Goal: Task Accomplishment & Management: Manage account settings

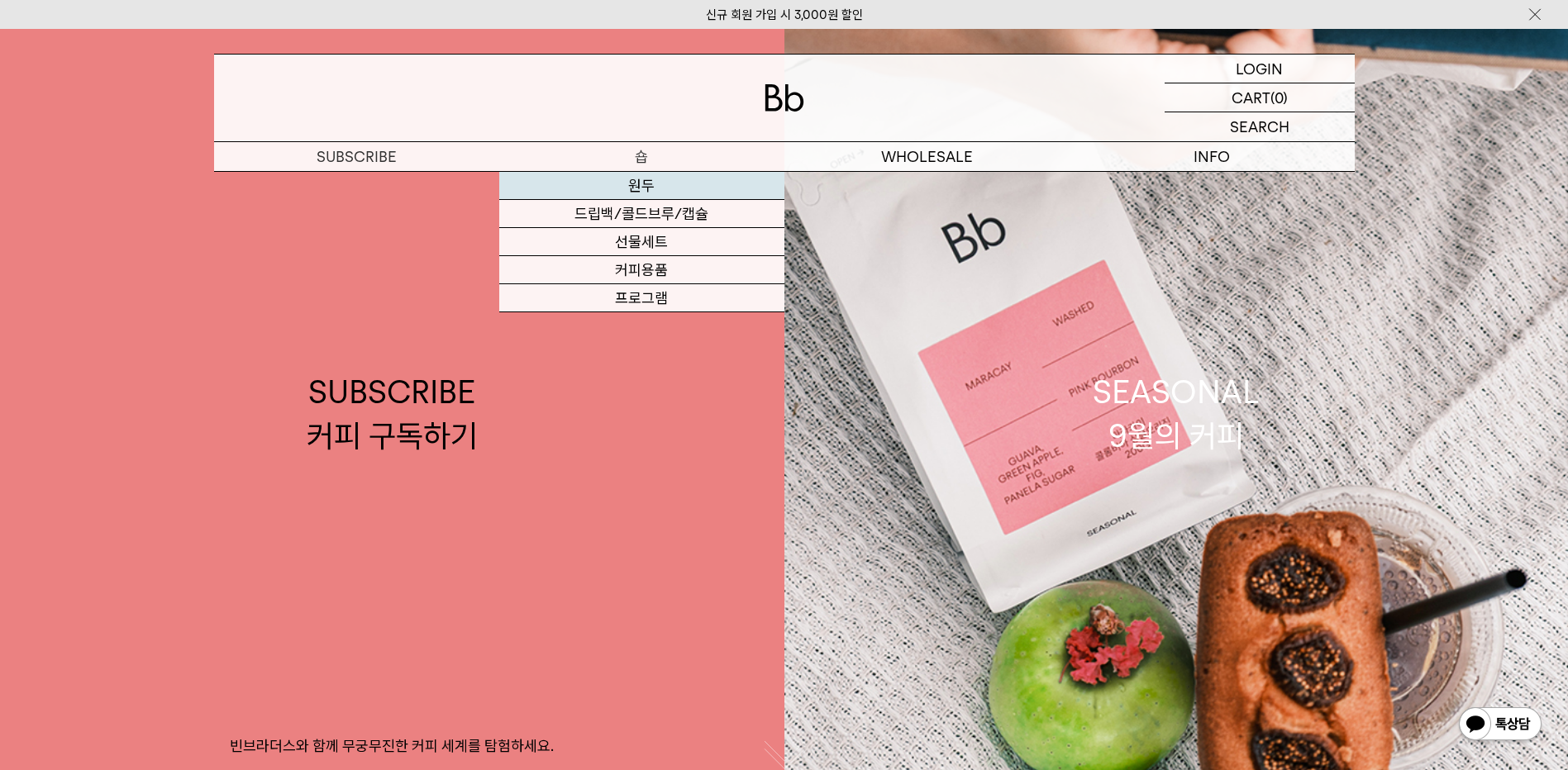
click at [639, 179] on link "원두" at bounding box center [642, 186] width 285 height 28
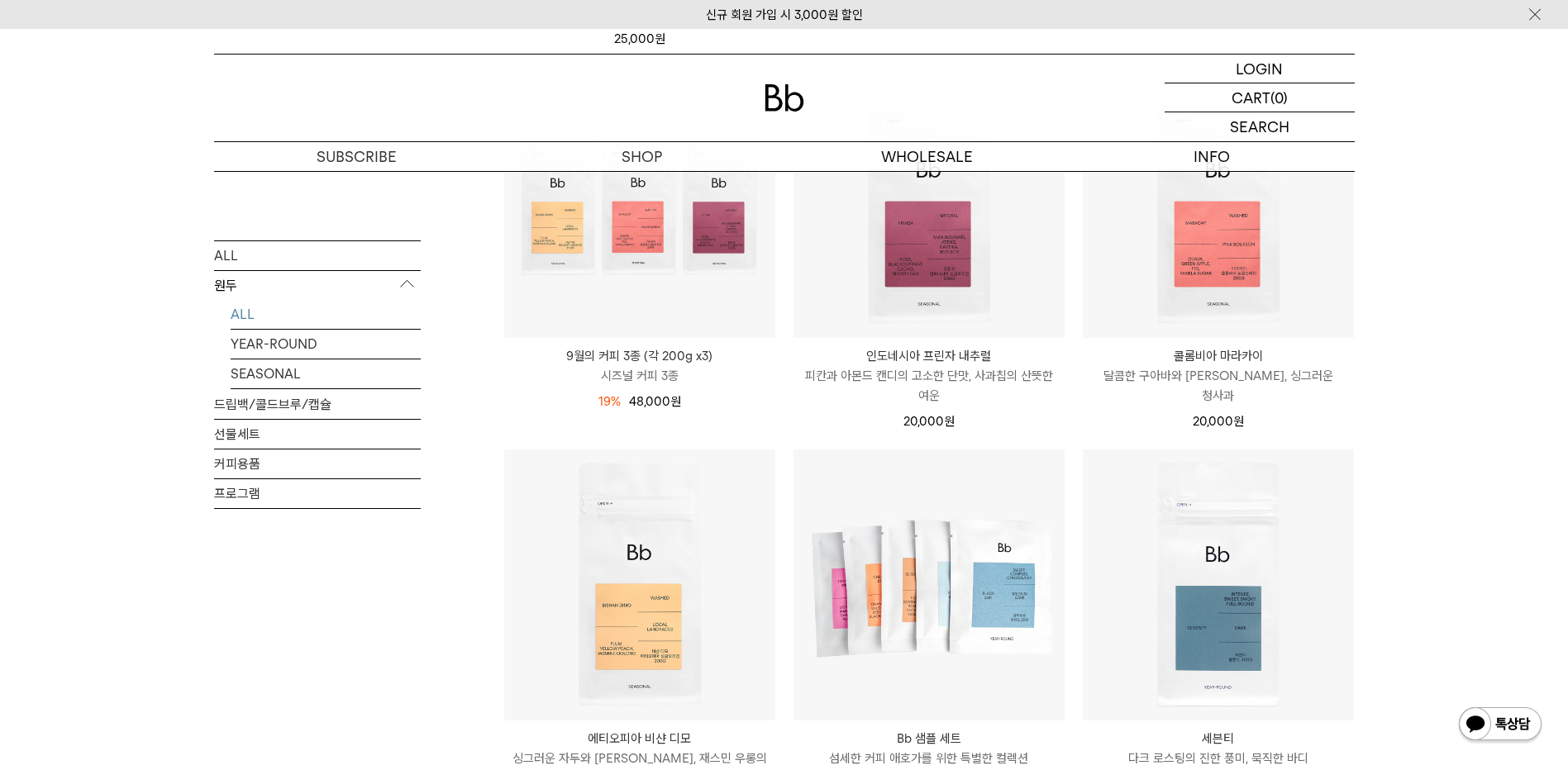
scroll to position [645, 0]
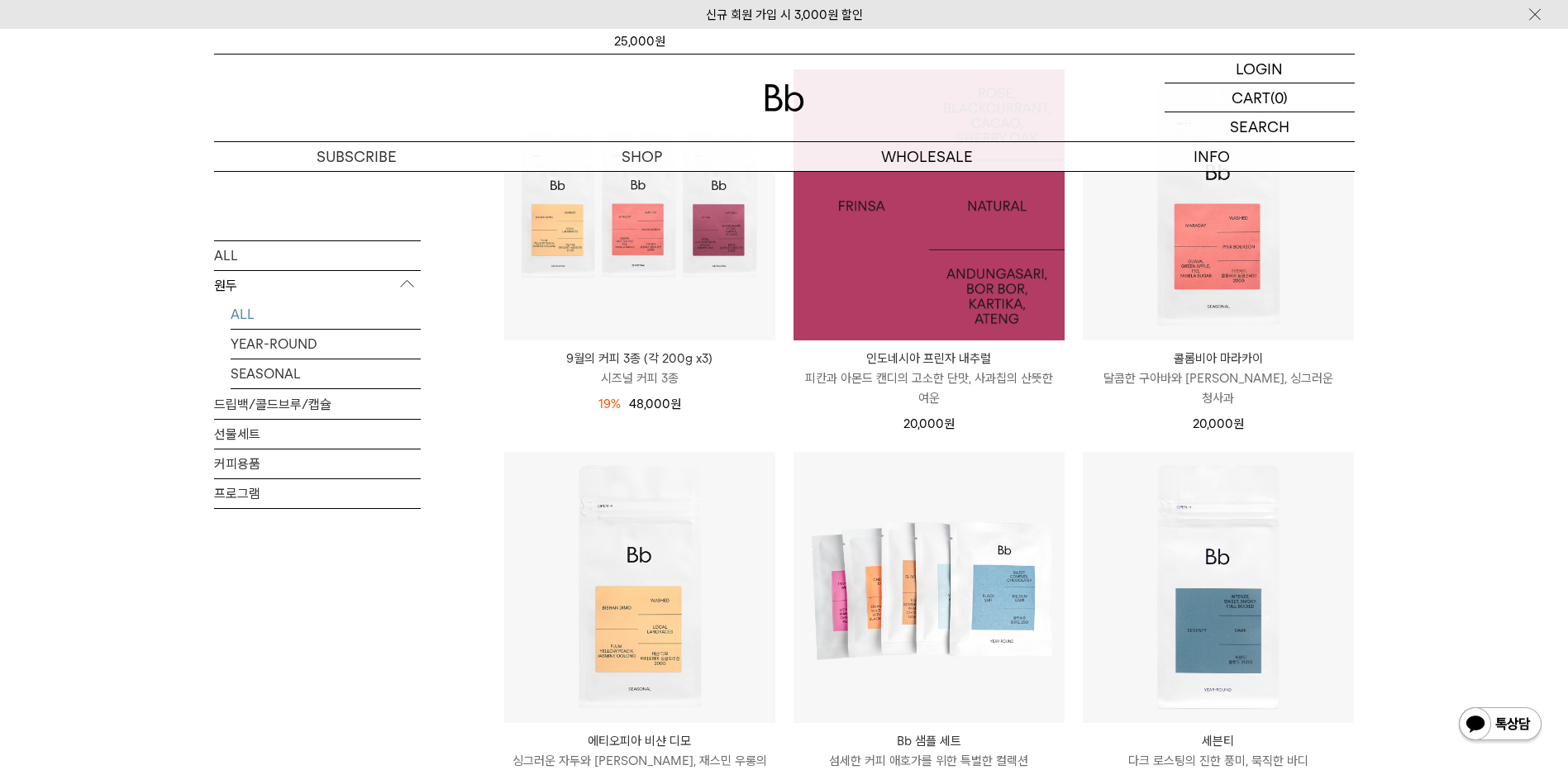
click at [966, 312] on img at bounding box center [929, 204] width 271 height 271
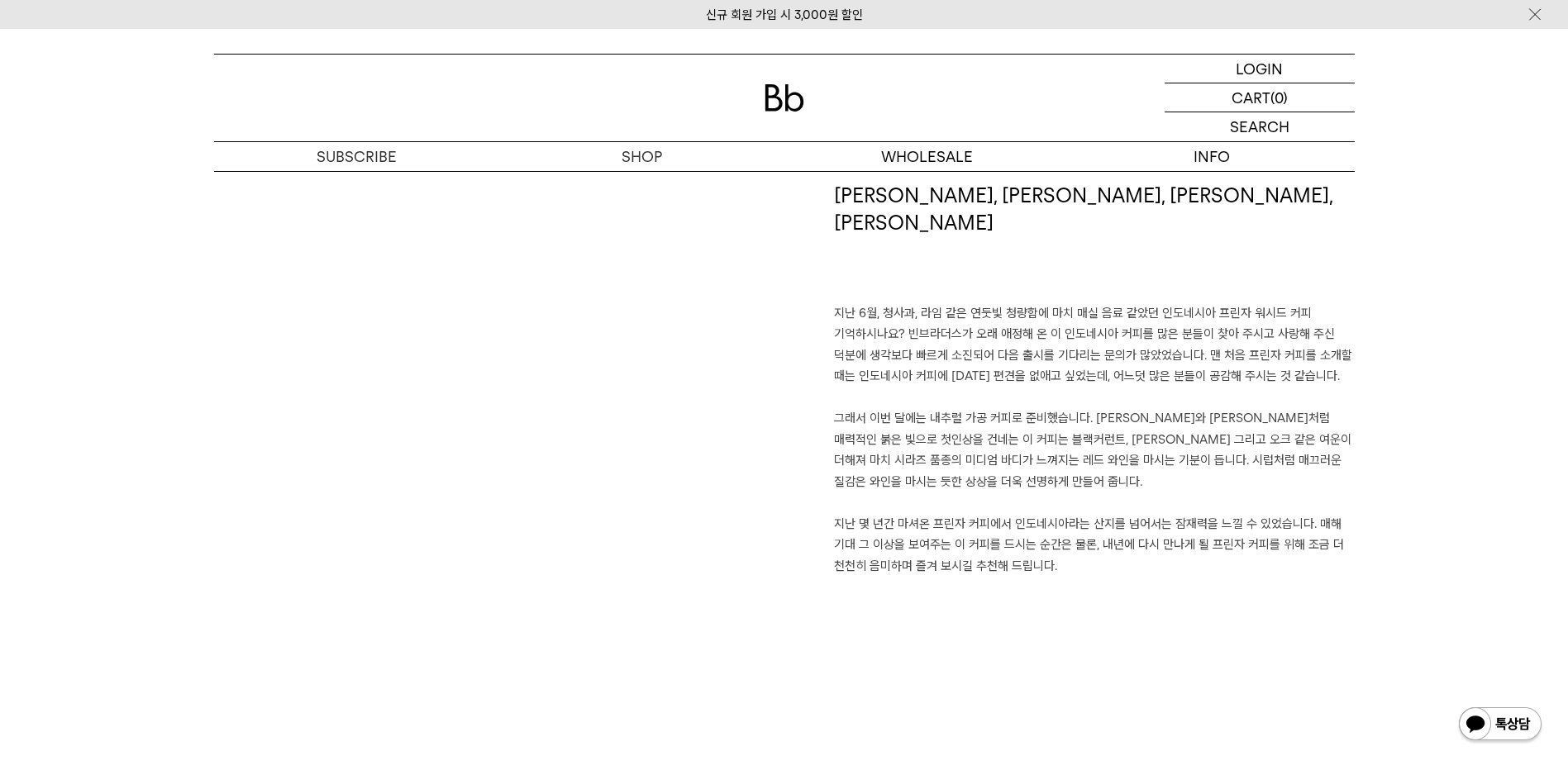
scroll to position [1157, 0]
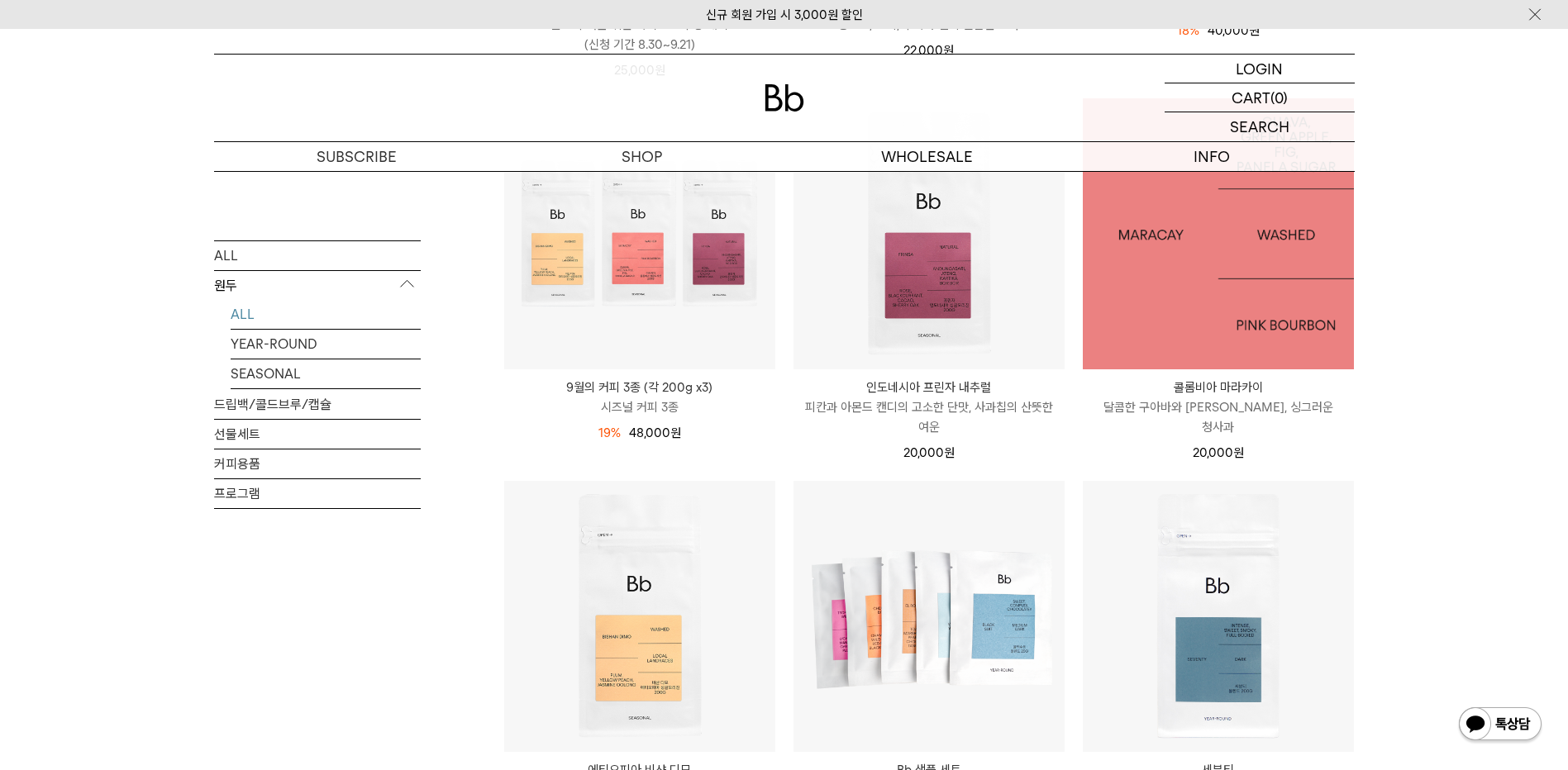
click at [1194, 259] on img at bounding box center [1218, 234] width 271 height 271
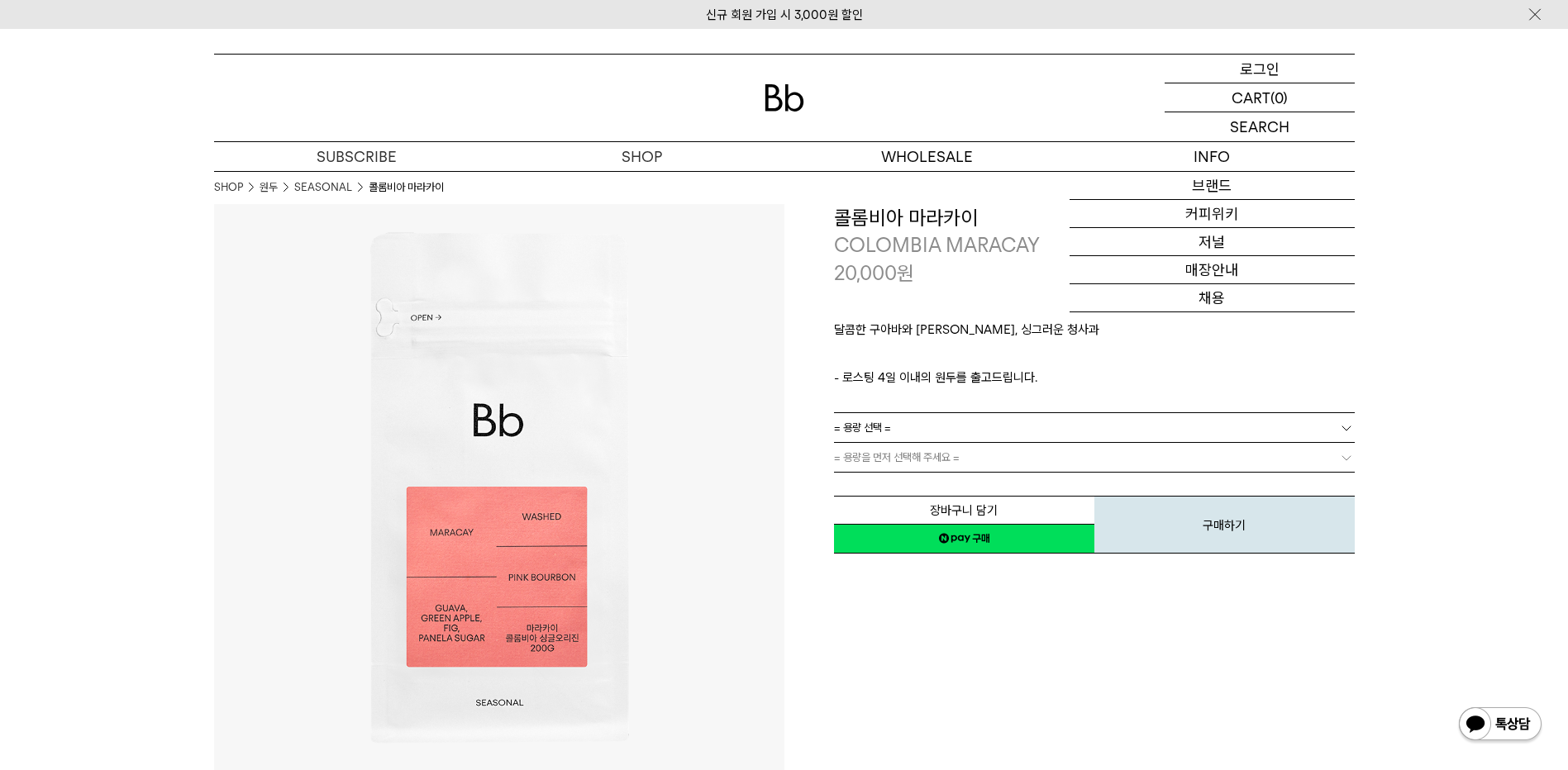
click at [1253, 68] on p "로그인" at bounding box center [1260, 68] width 39 height 28
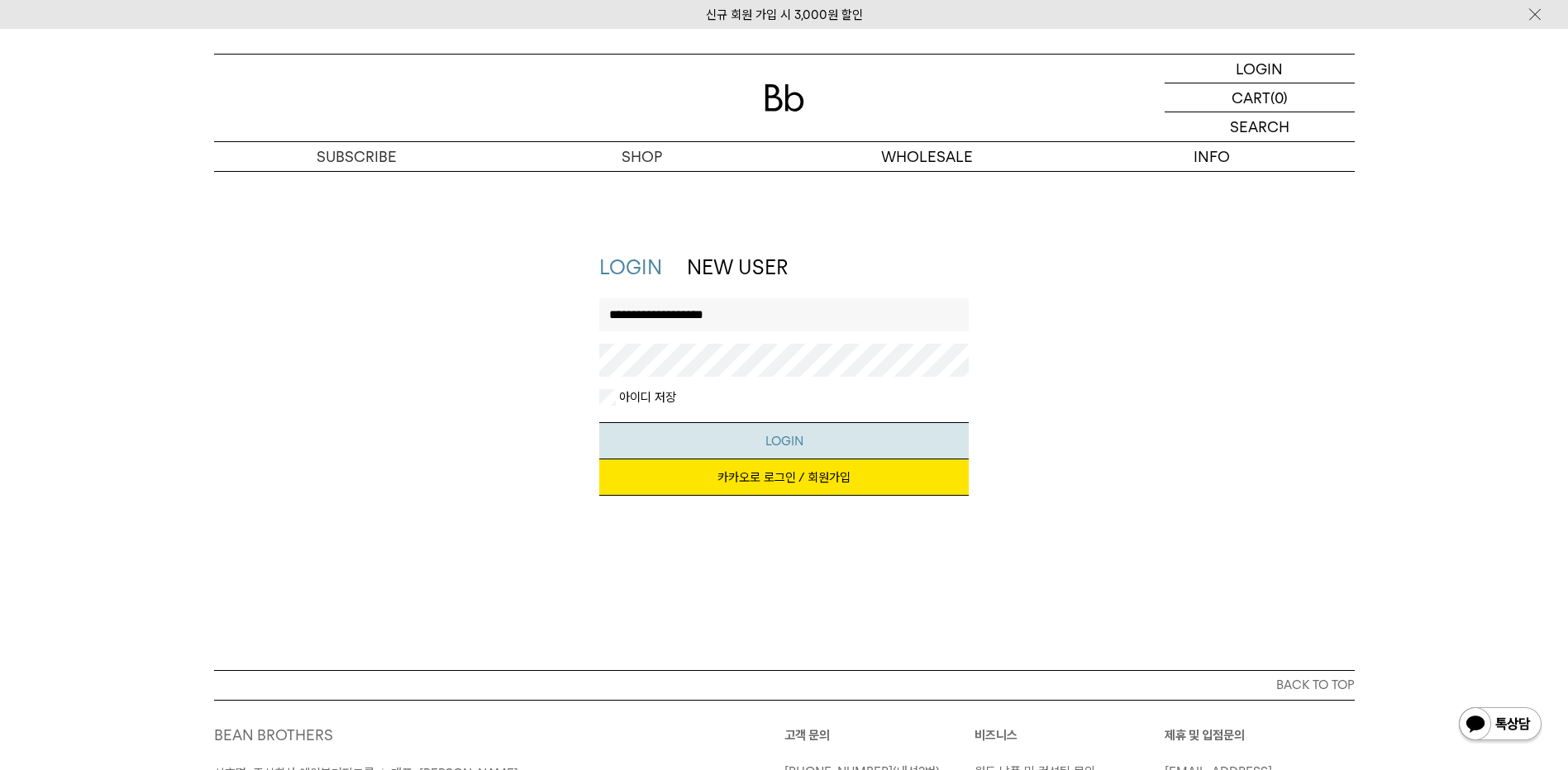
click at [783, 426] on button "LOGIN" at bounding box center [784, 440] width 369 height 37
click at [226, 342] on div "**********" at bounding box center [784, 383] width 1157 height 259
click at [760, 452] on button "LOGIN" at bounding box center [784, 440] width 369 height 37
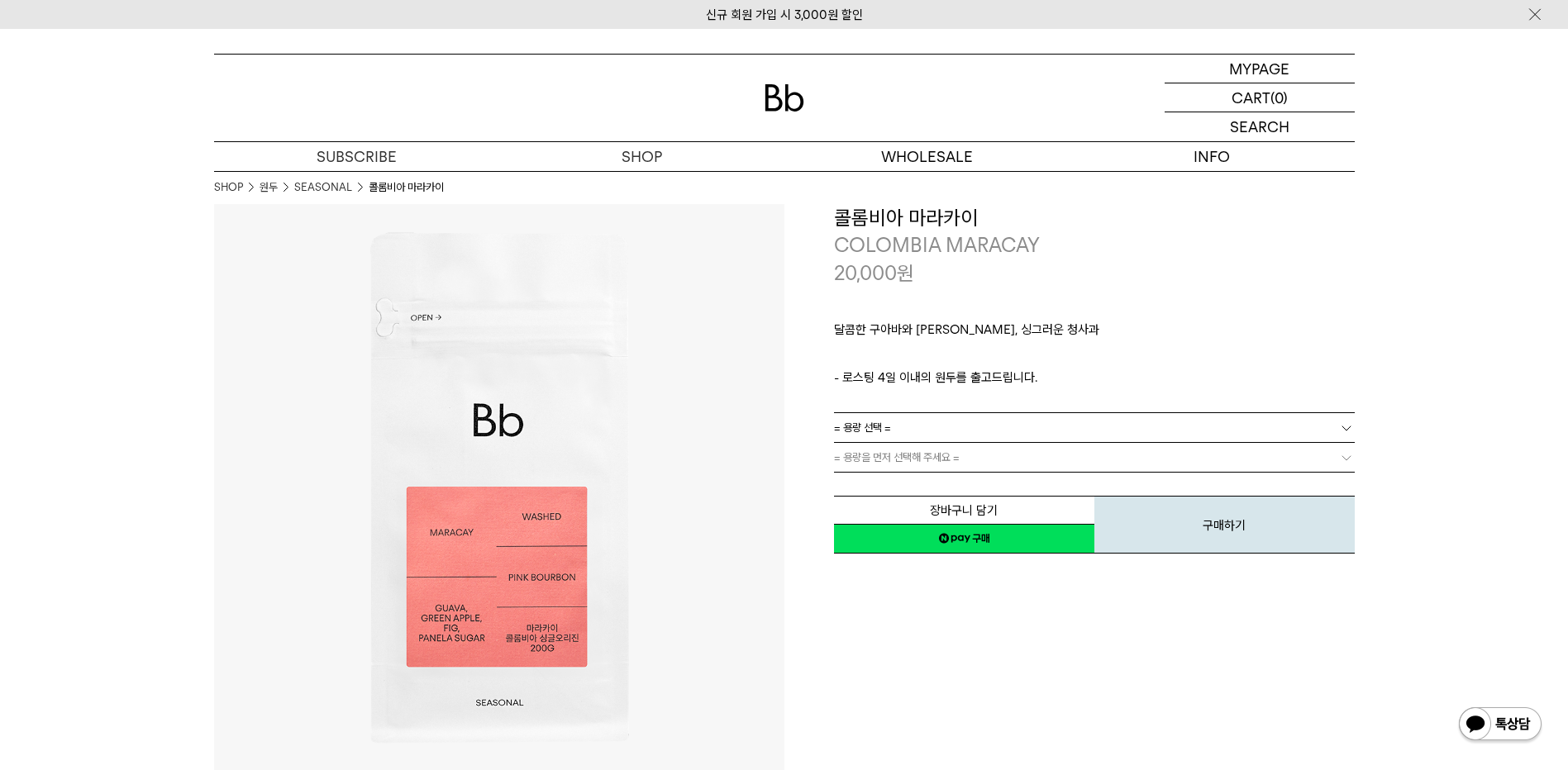
click at [884, 427] on span "= 용량 선택 =" at bounding box center [862, 428] width 57 height 29
click at [868, 455] on li "200g" at bounding box center [1103, 457] width 504 height 30
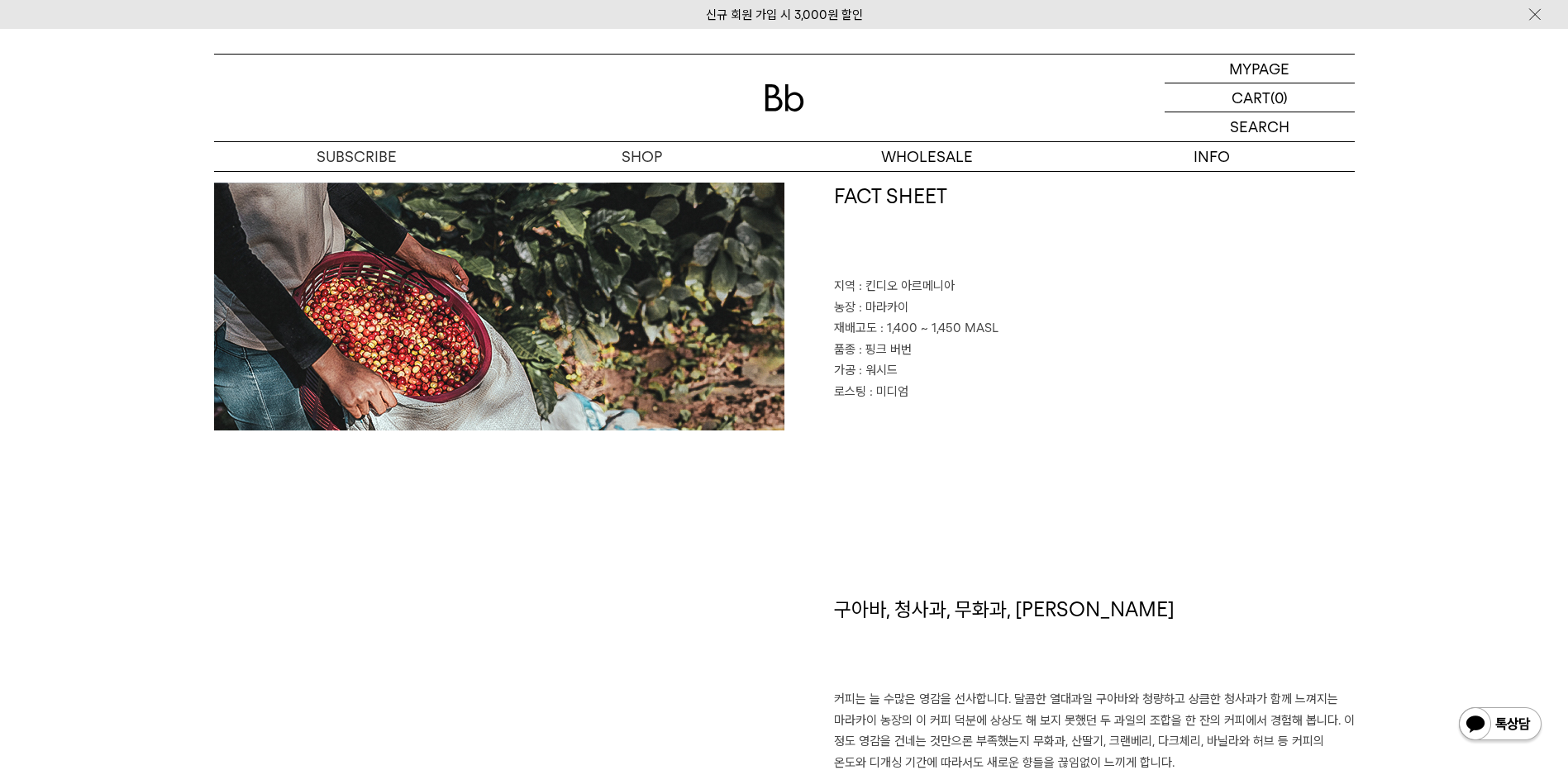
scroll to position [726, 0]
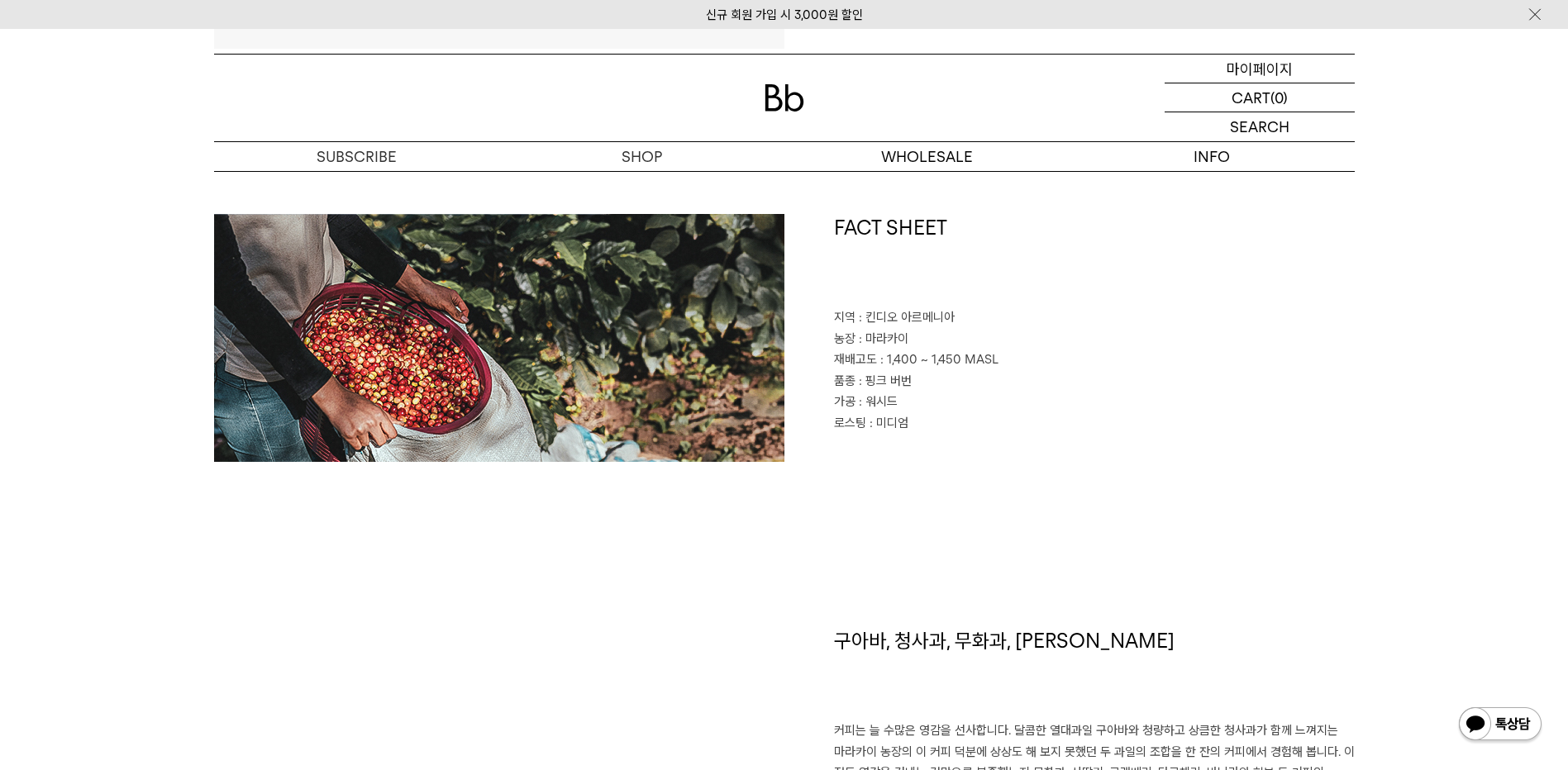
click at [1267, 72] on p "마이페이지" at bounding box center [1260, 68] width 66 height 28
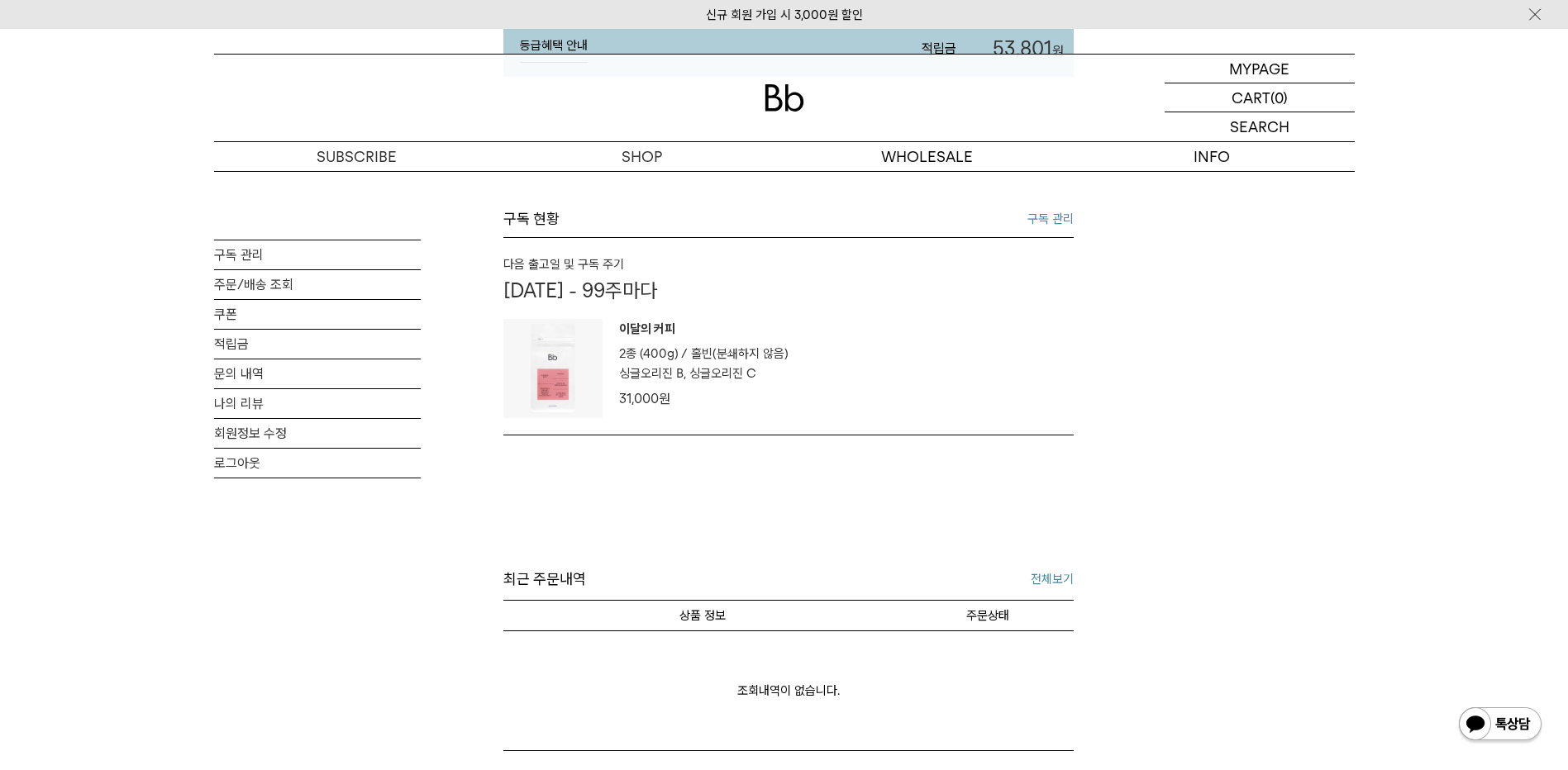
scroll to position [331, 0]
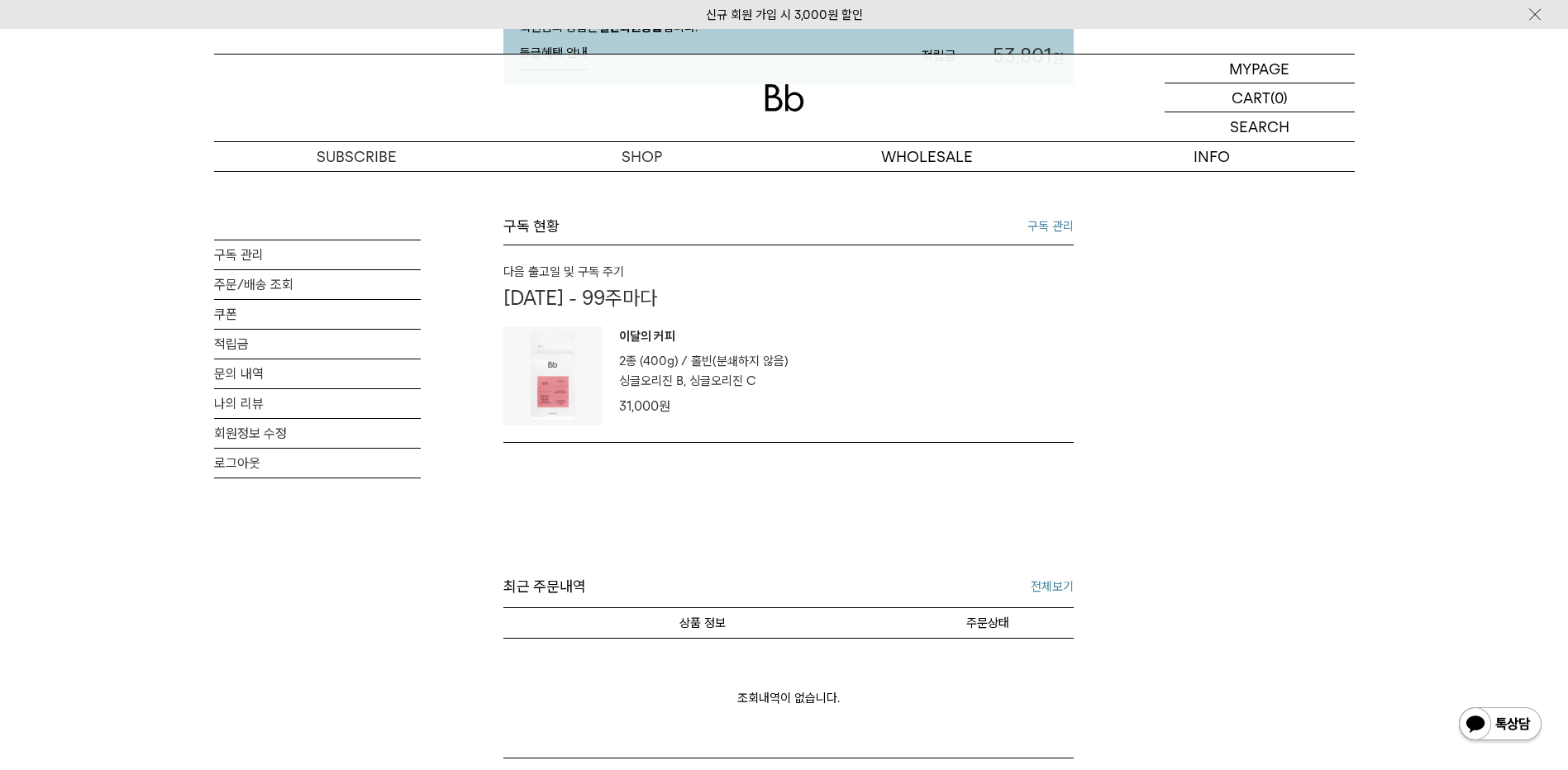
click at [1049, 237] on link "구독 관리" at bounding box center [1051, 227] width 47 height 20
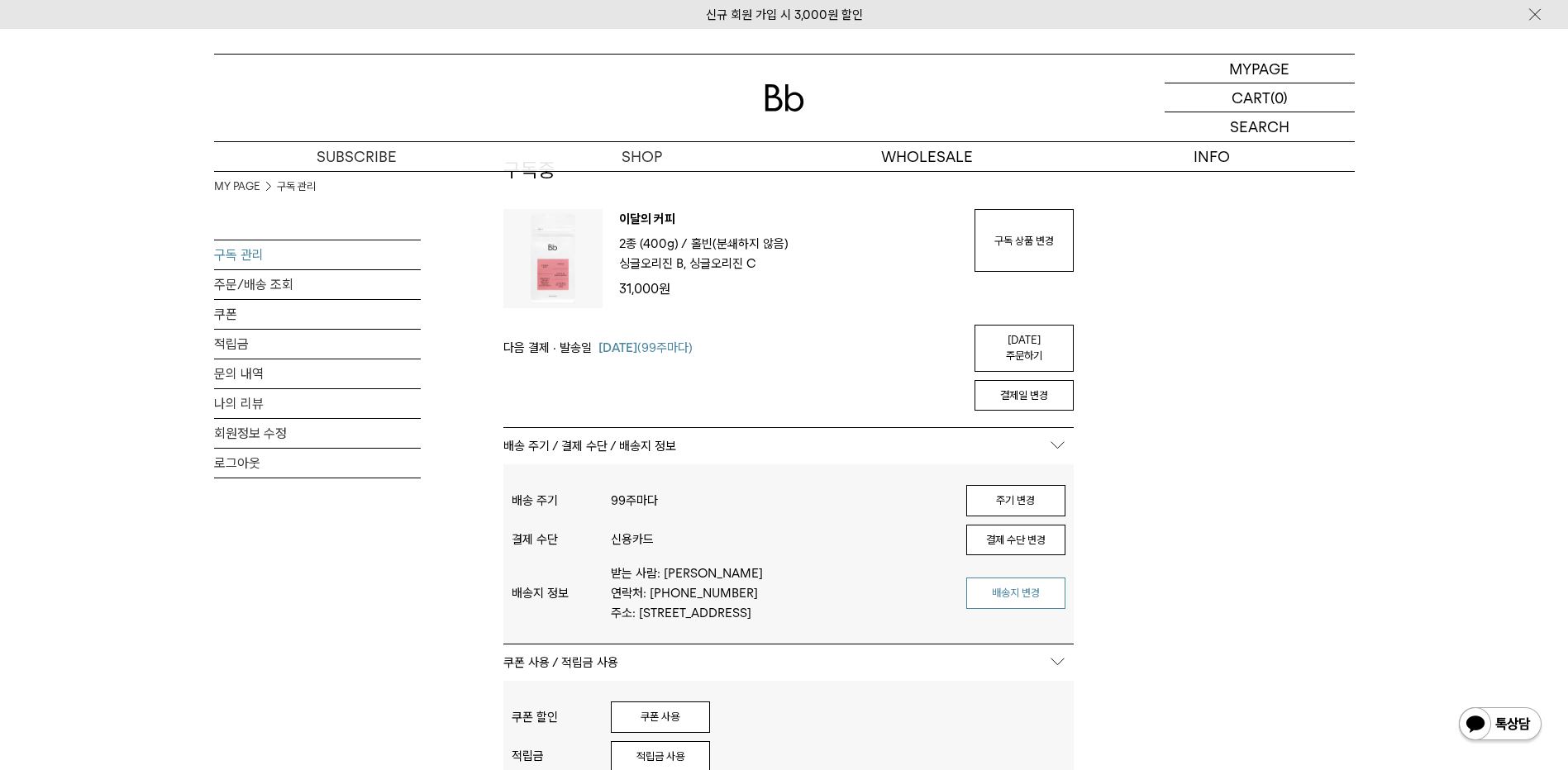
scroll to position [82, 0]
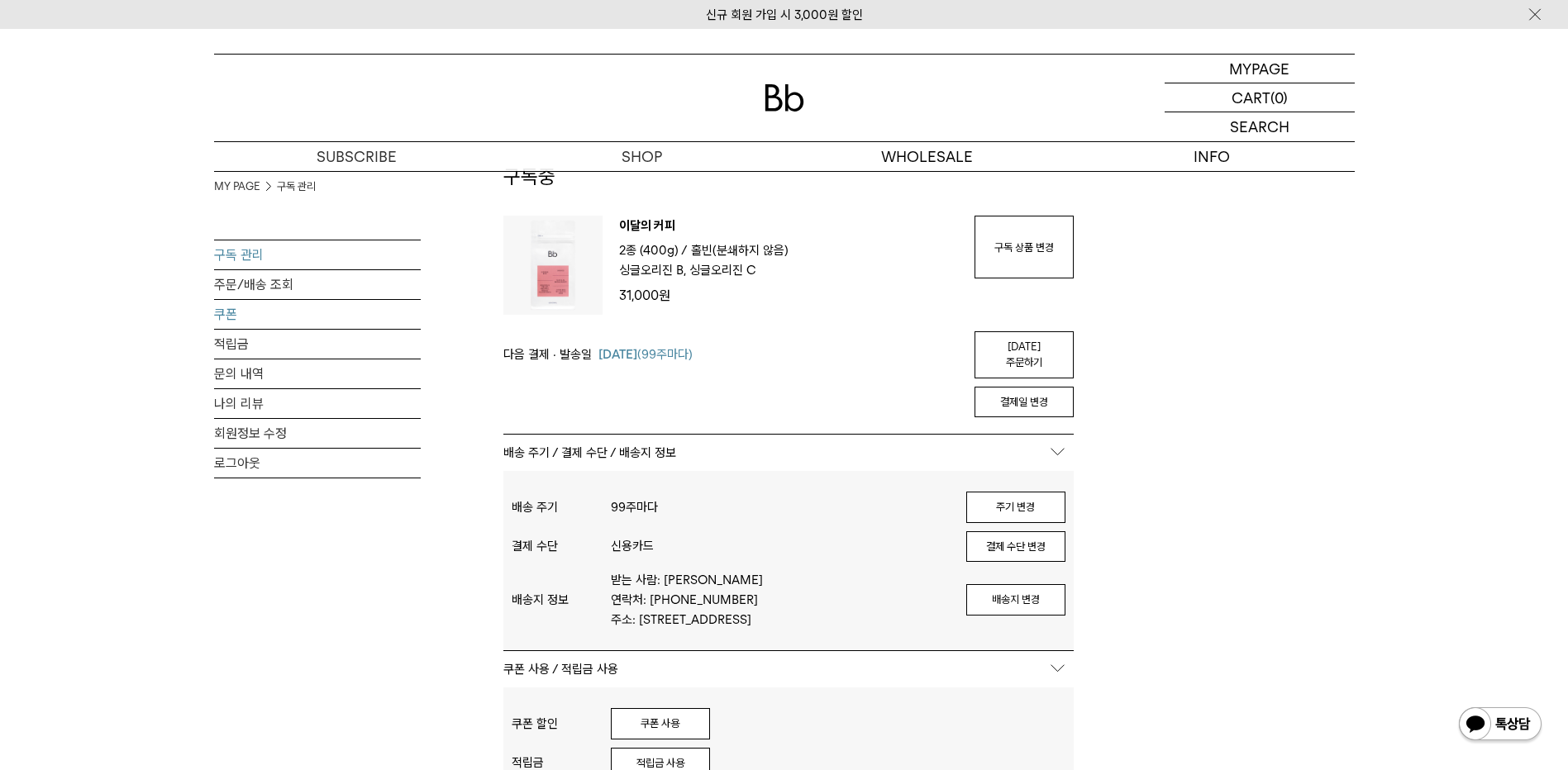
click at [245, 314] on link "쿠폰" at bounding box center [317, 315] width 207 height 29
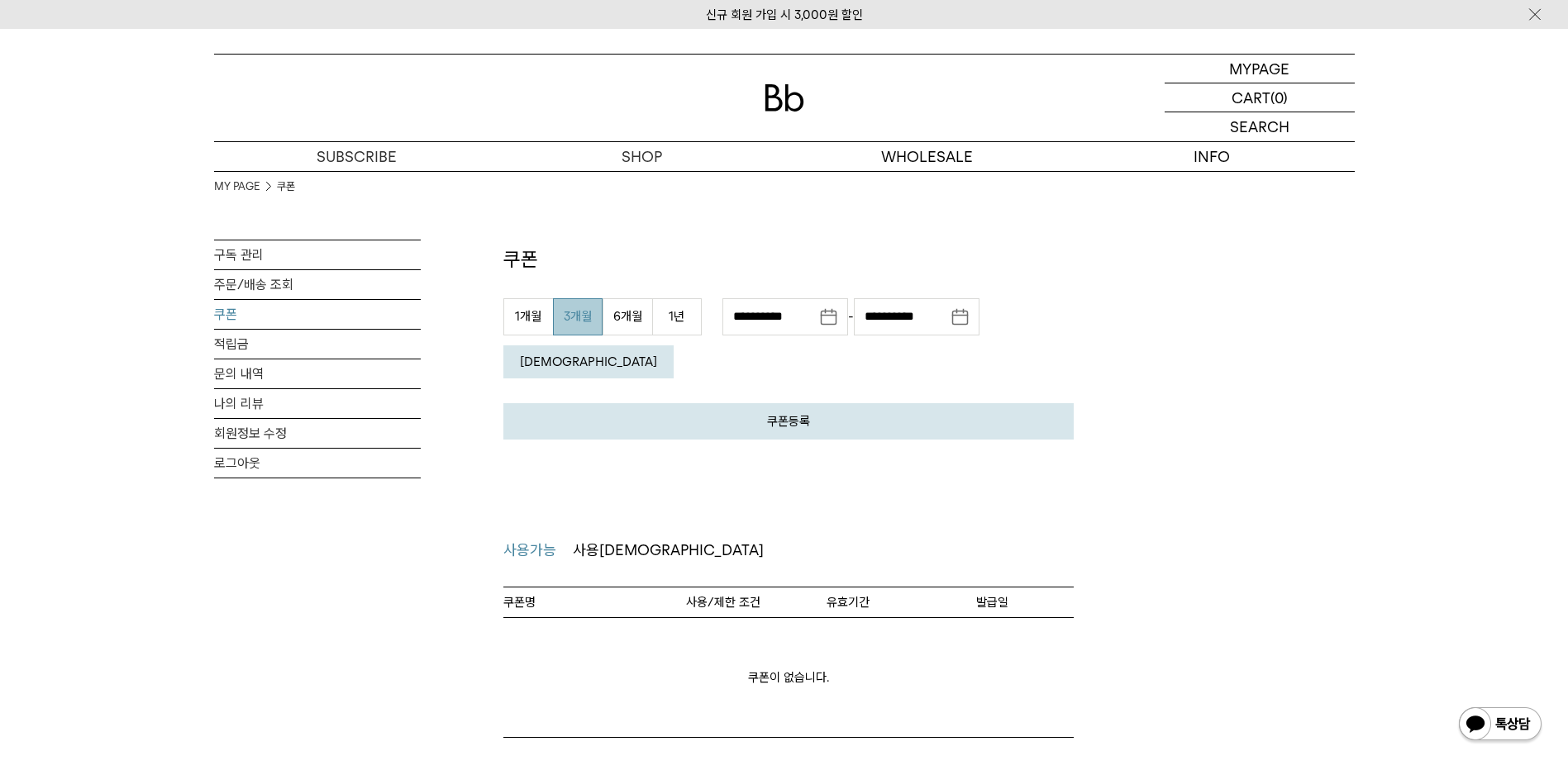
drag, startPoint x: 705, startPoint y: 322, endPoint x: 686, endPoint y: 321, distance: 19.0
click at [703, 322] on form "**********" at bounding box center [789, 343] width 570 height 91
click at [686, 321] on button "1년" at bounding box center [677, 316] width 49 height 37
type input "**********"
click at [657, 355] on em "[DEMOGRAPHIC_DATA]" at bounding box center [588, 362] width 137 height 15
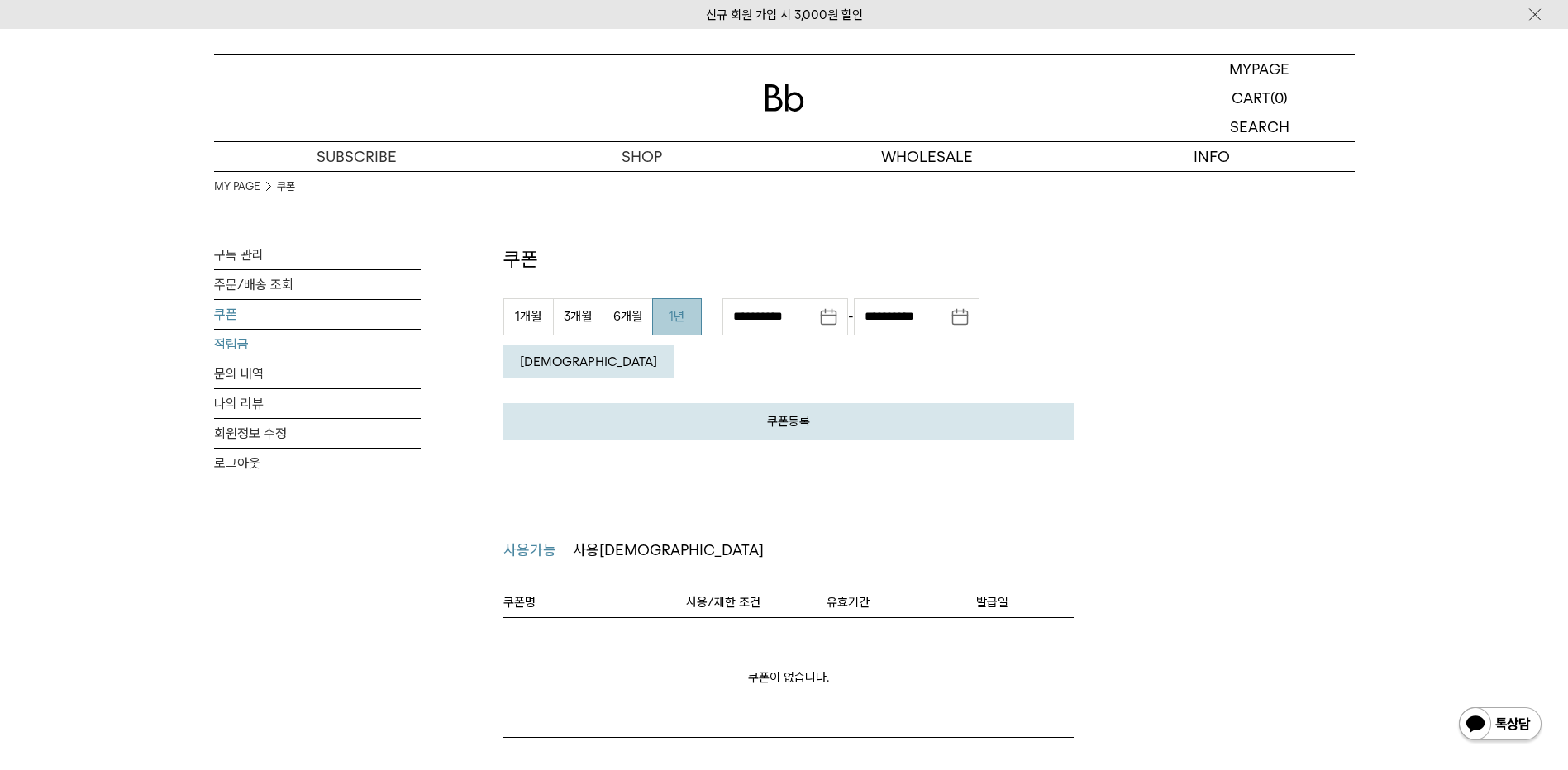
click at [247, 347] on link "적립금" at bounding box center [317, 344] width 207 height 29
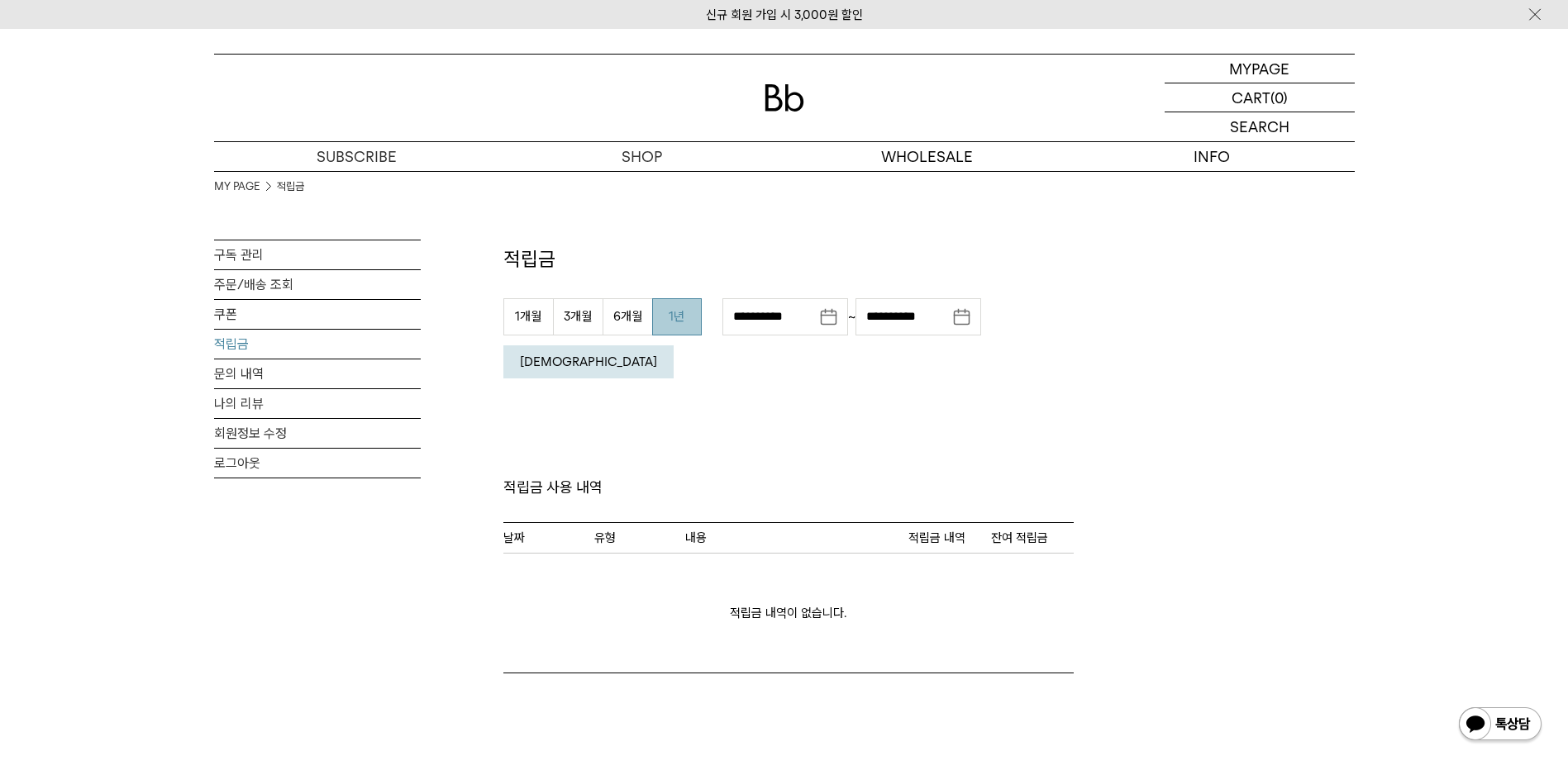
drag, startPoint x: 670, startPoint y: 316, endPoint x: 1059, endPoint y: 325, distance: 389.1
click at [671, 316] on button "1년" at bounding box center [677, 316] width 49 height 37
type input "**********"
click at [657, 355] on em "[DEMOGRAPHIC_DATA]" at bounding box center [588, 362] width 137 height 15
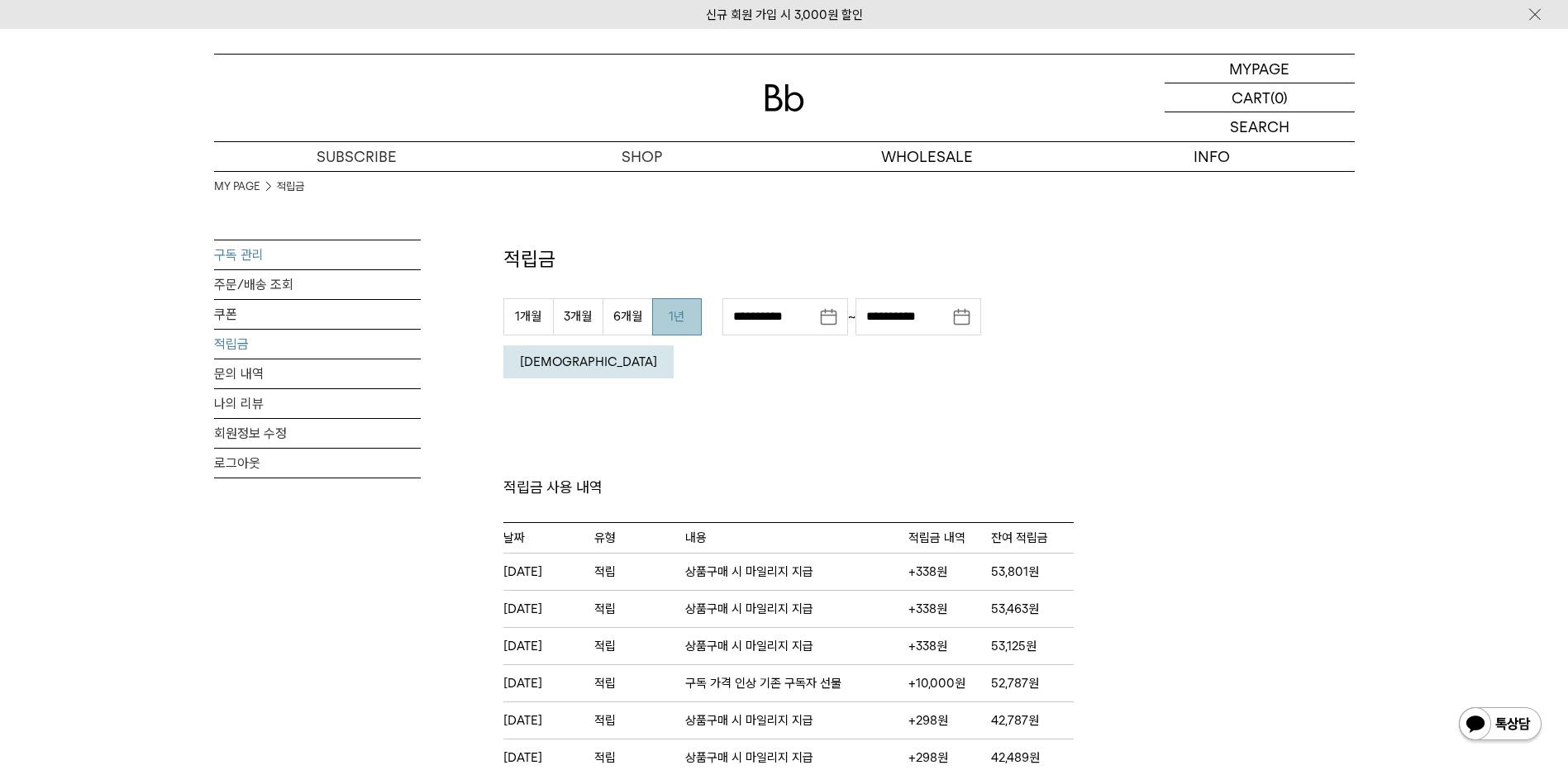
click at [248, 259] on link "구독 관리" at bounding box center [317, 255] width 207 height 29
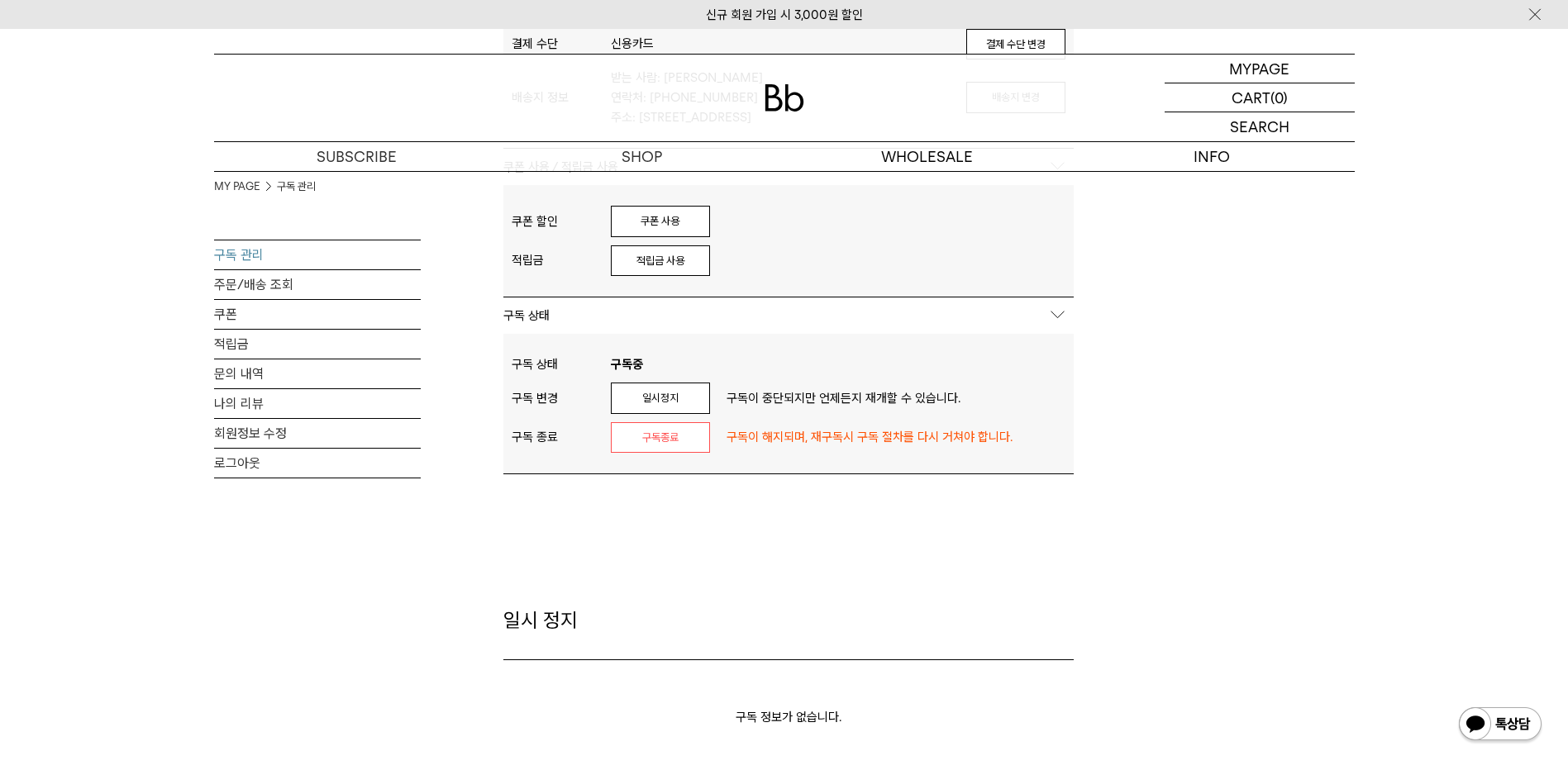
scroll to position [578, 0]
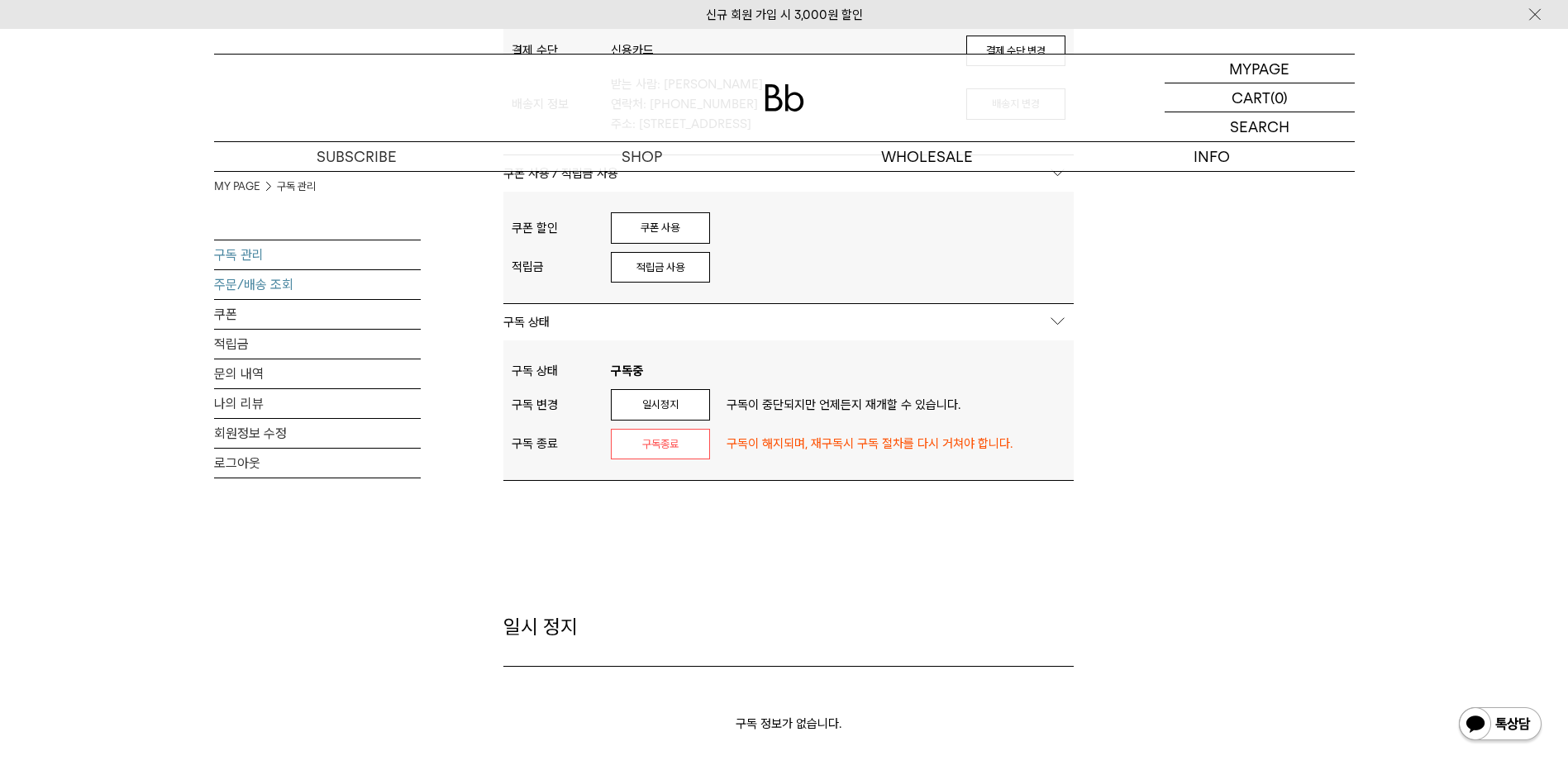
click at [274, 284] on link "주문/배송 조회" at bounding box center [317, 285] width 207 height 29
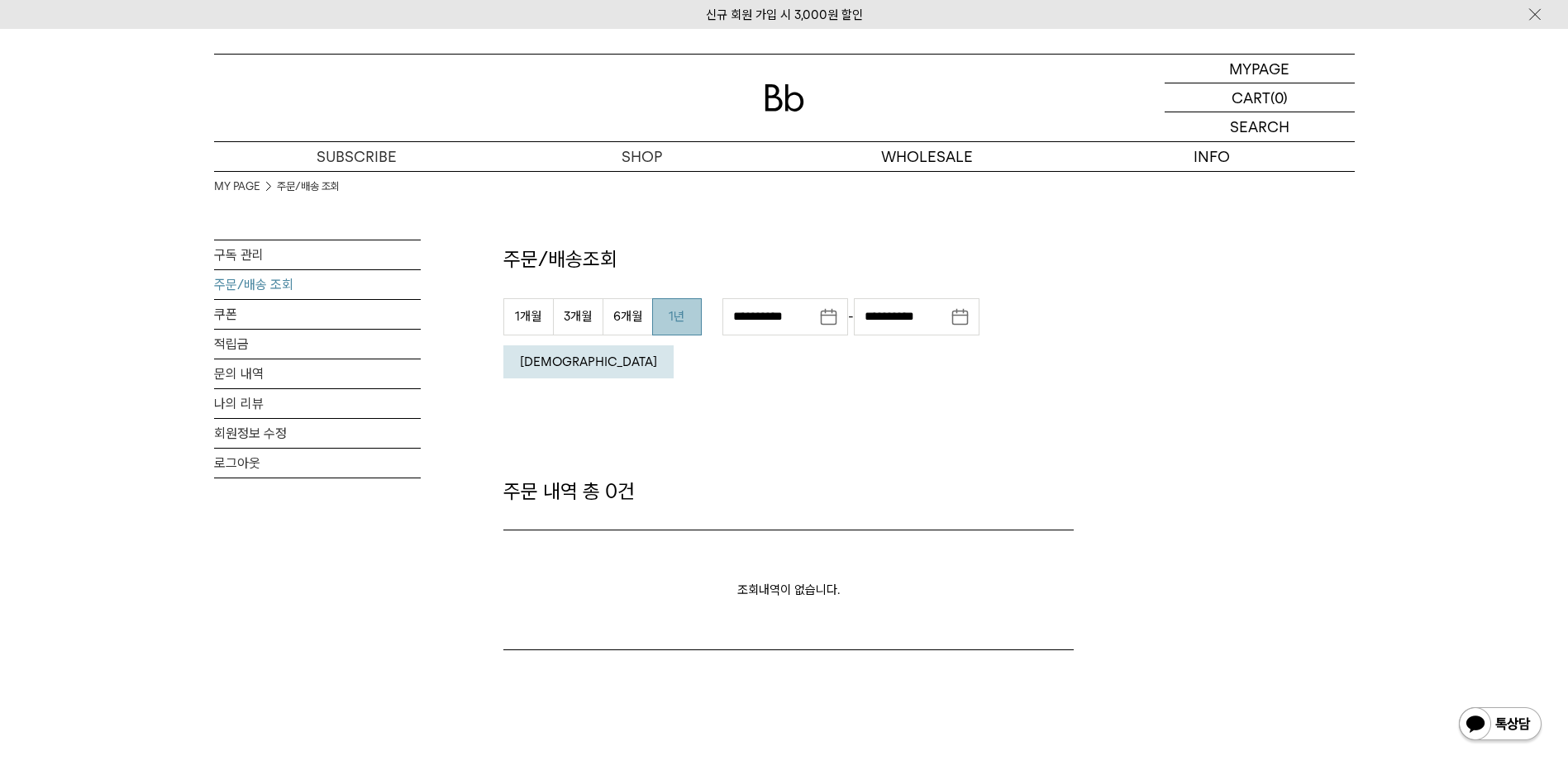
click at [696, 322] on button "1년" at bounding box center [677, 316] width 49 height 37
type input "**********"
click at [674, 345] on button "[DEMOGRAPHIC_DATA]" at bounding box center [589, 361] width 170 height 33
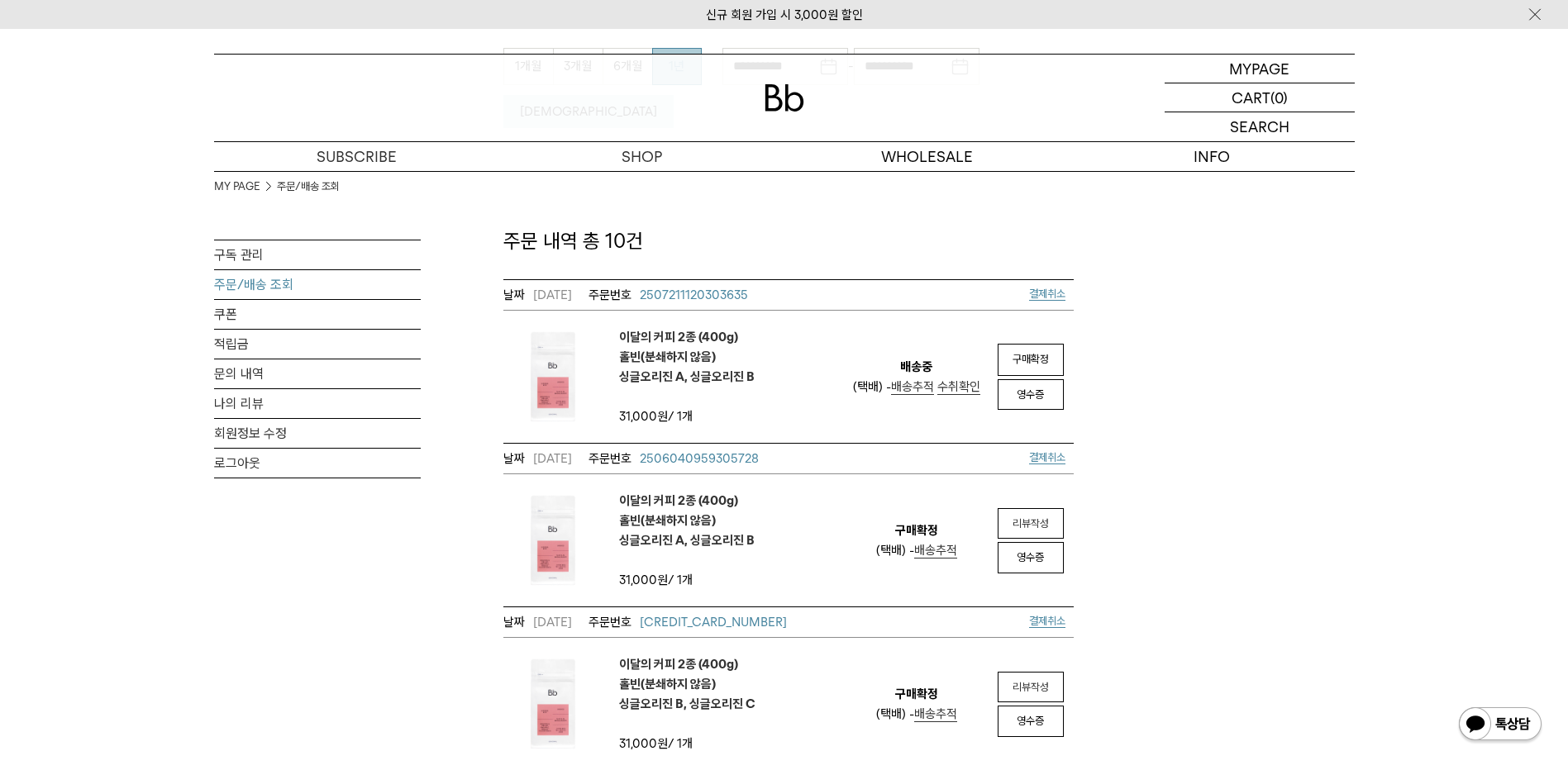
scroll to position [248, 0]
click at [1029, 356] on span "구매확정" at bounding box center [1031, 362] width 37 height 13
click at [708, 290] on span "2507211120303635" at bounding box center [694, 298] width 108 height 15
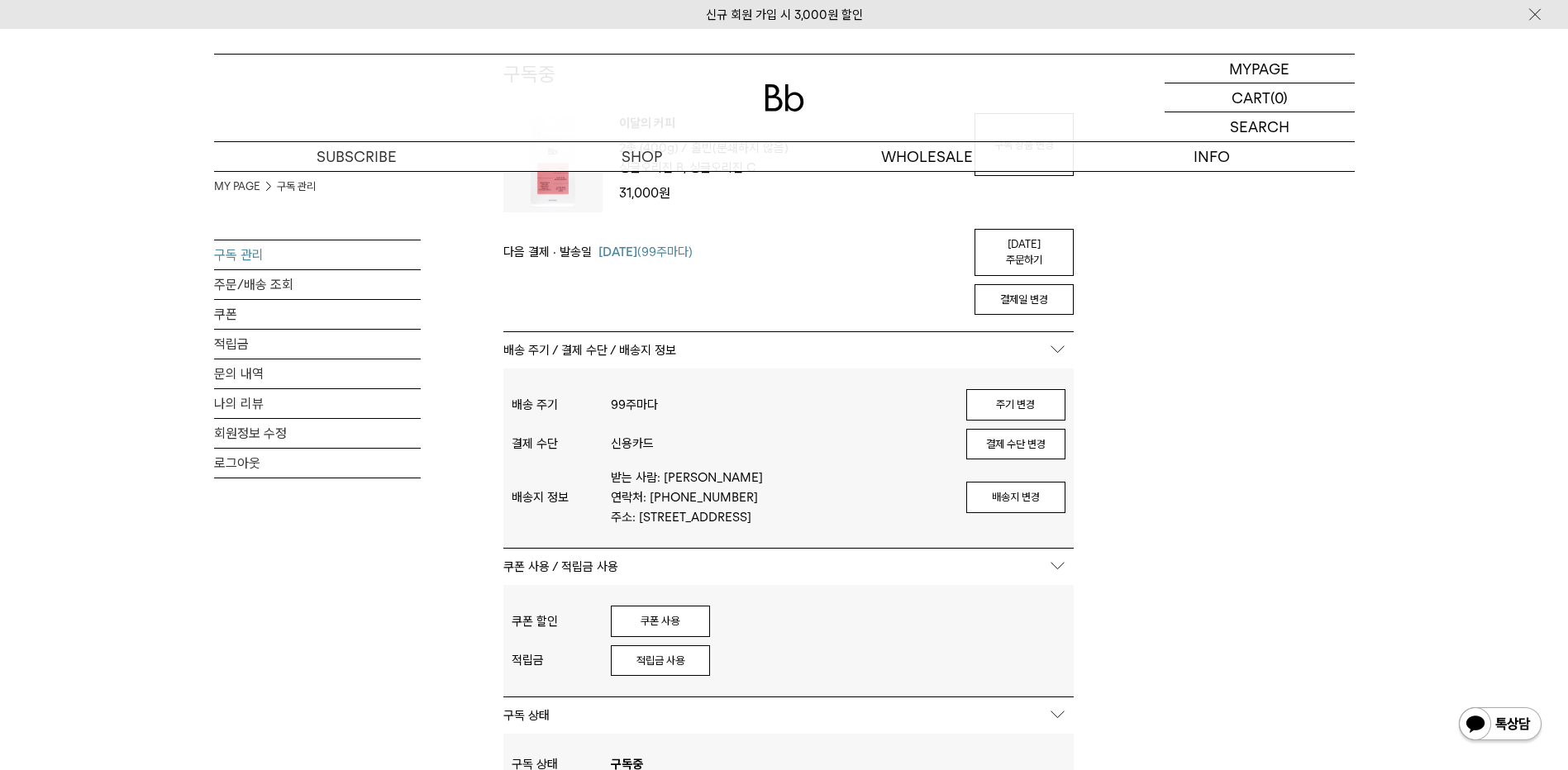
scroll to position [165, 0]
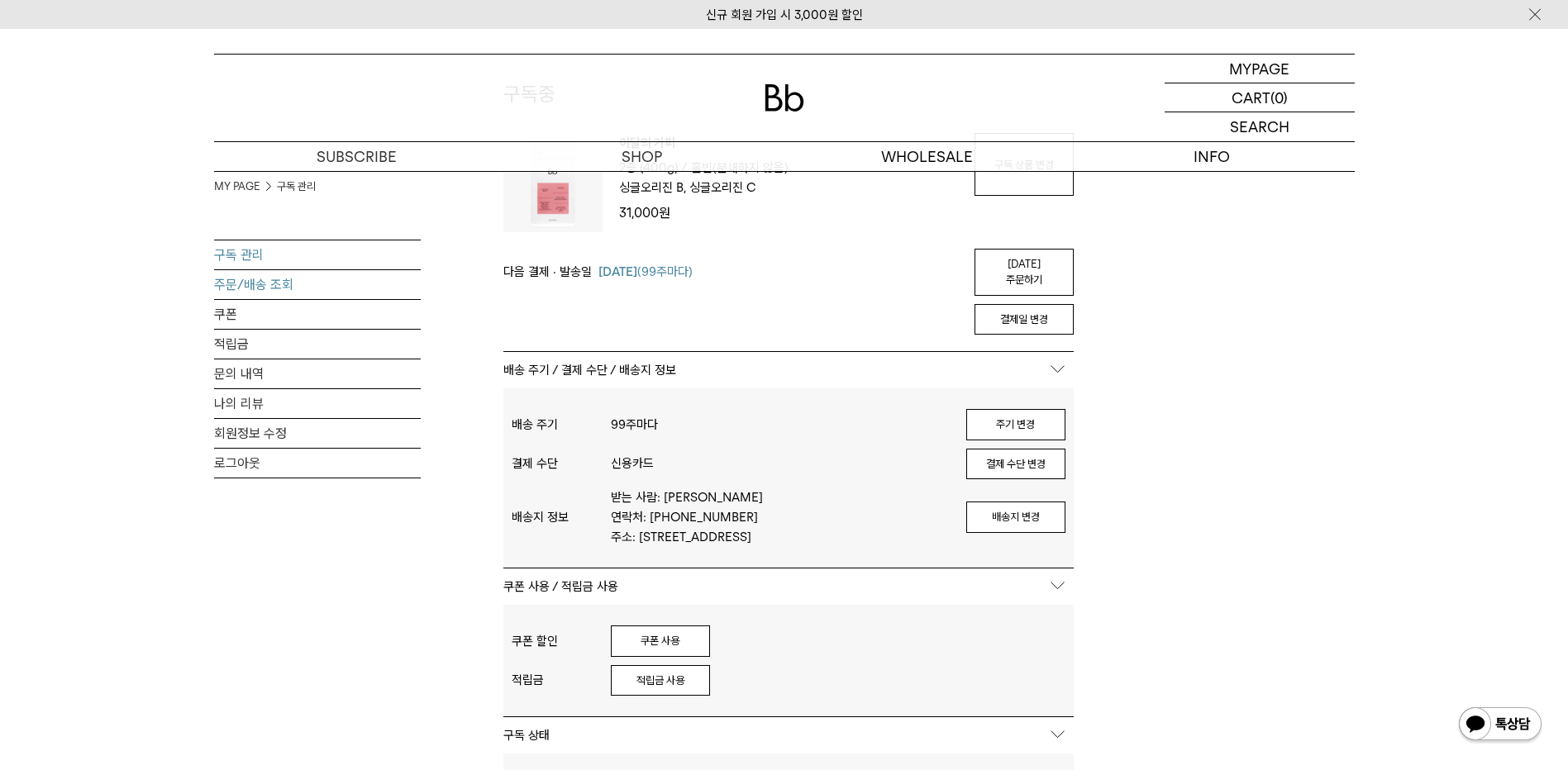
click at [274, 284] on link "주문/배송 조회" at bounding box center [317, 285] width 207 height 29
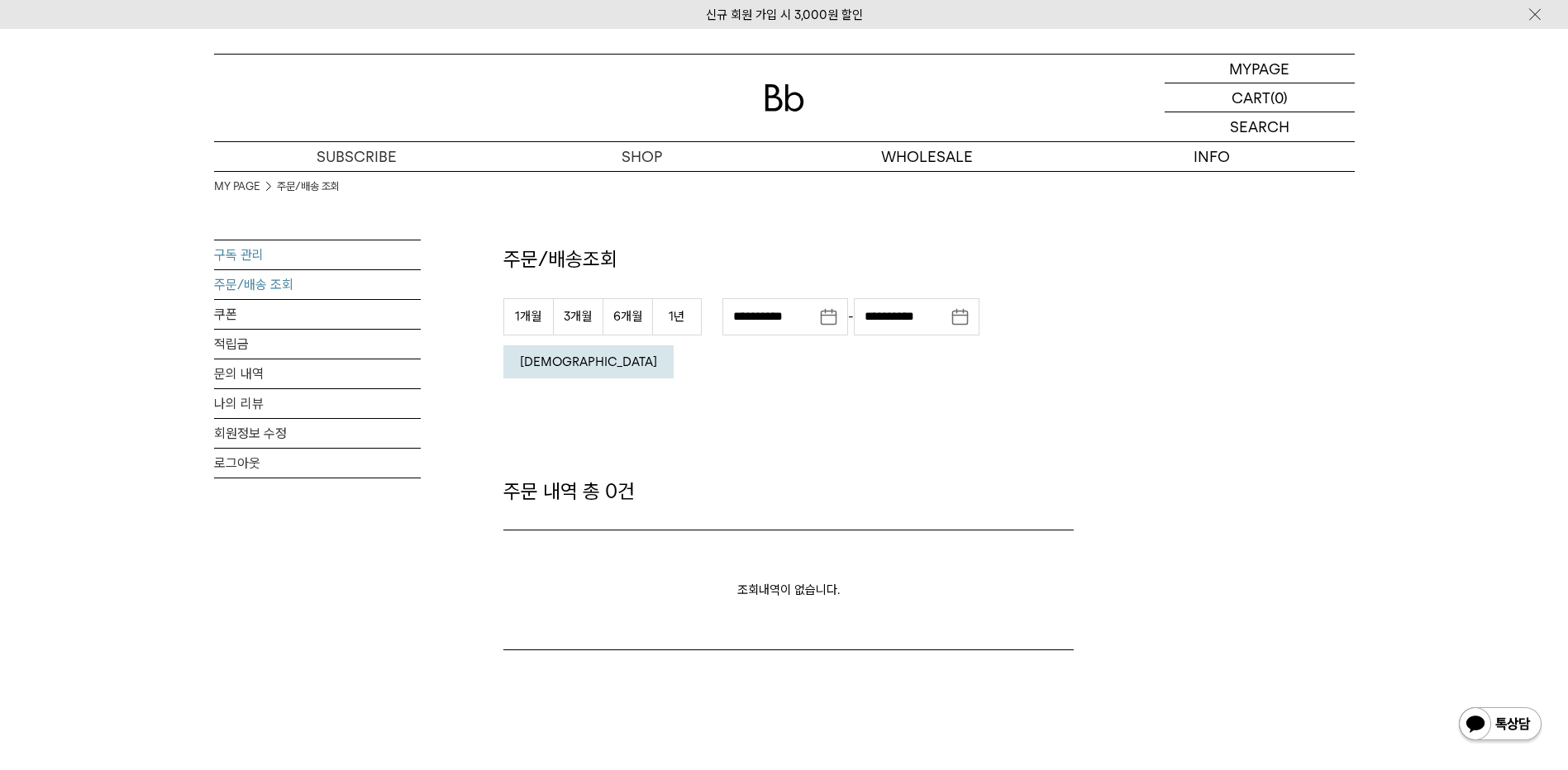
click at [260, 242] on link "구독 관리" at bounding box center [317, 255] width 207 height 29
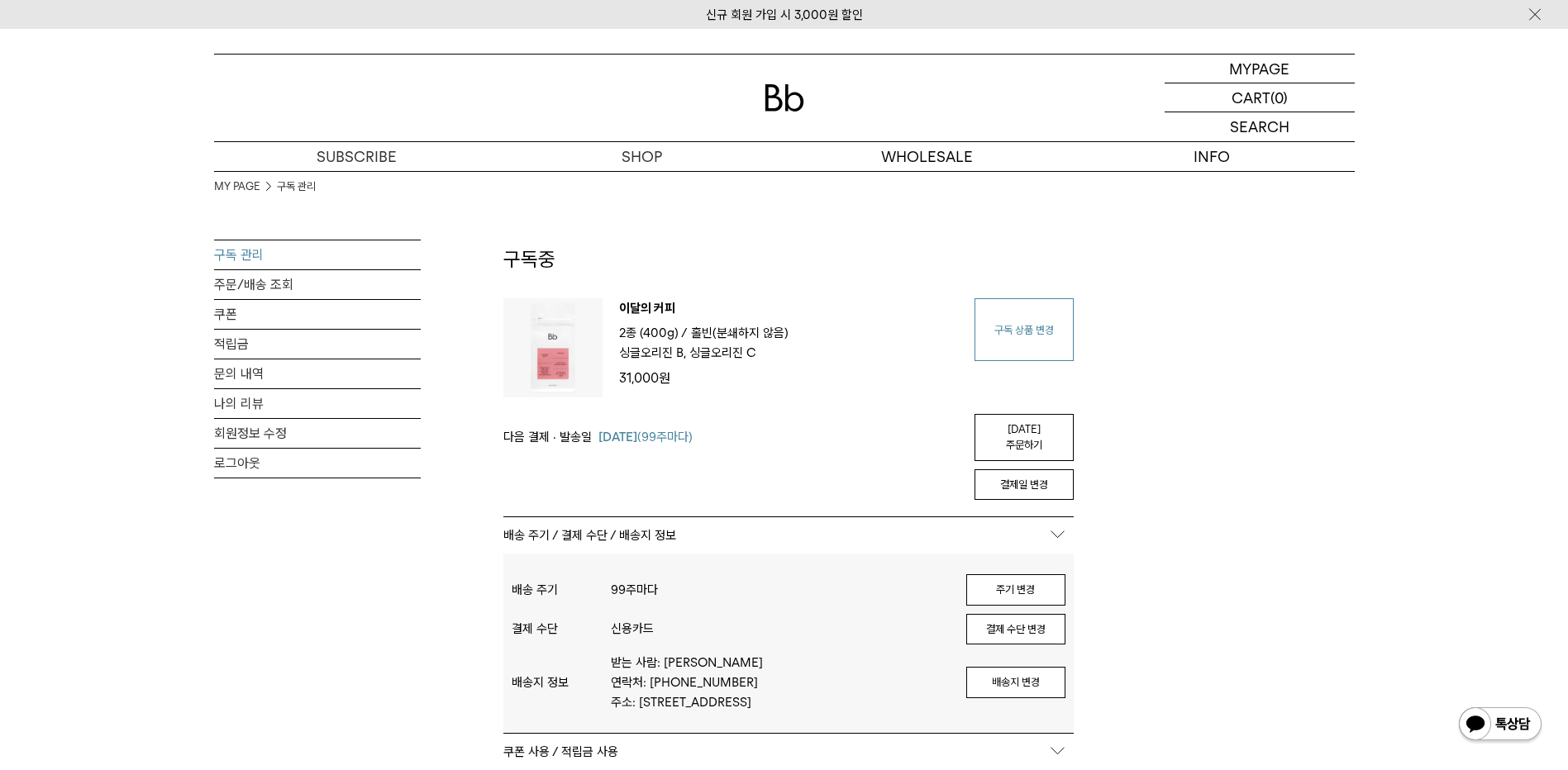
click at [1044, 333] on link "구독 상품 변경" at bounding box center [1024, 330] width 100 height 63
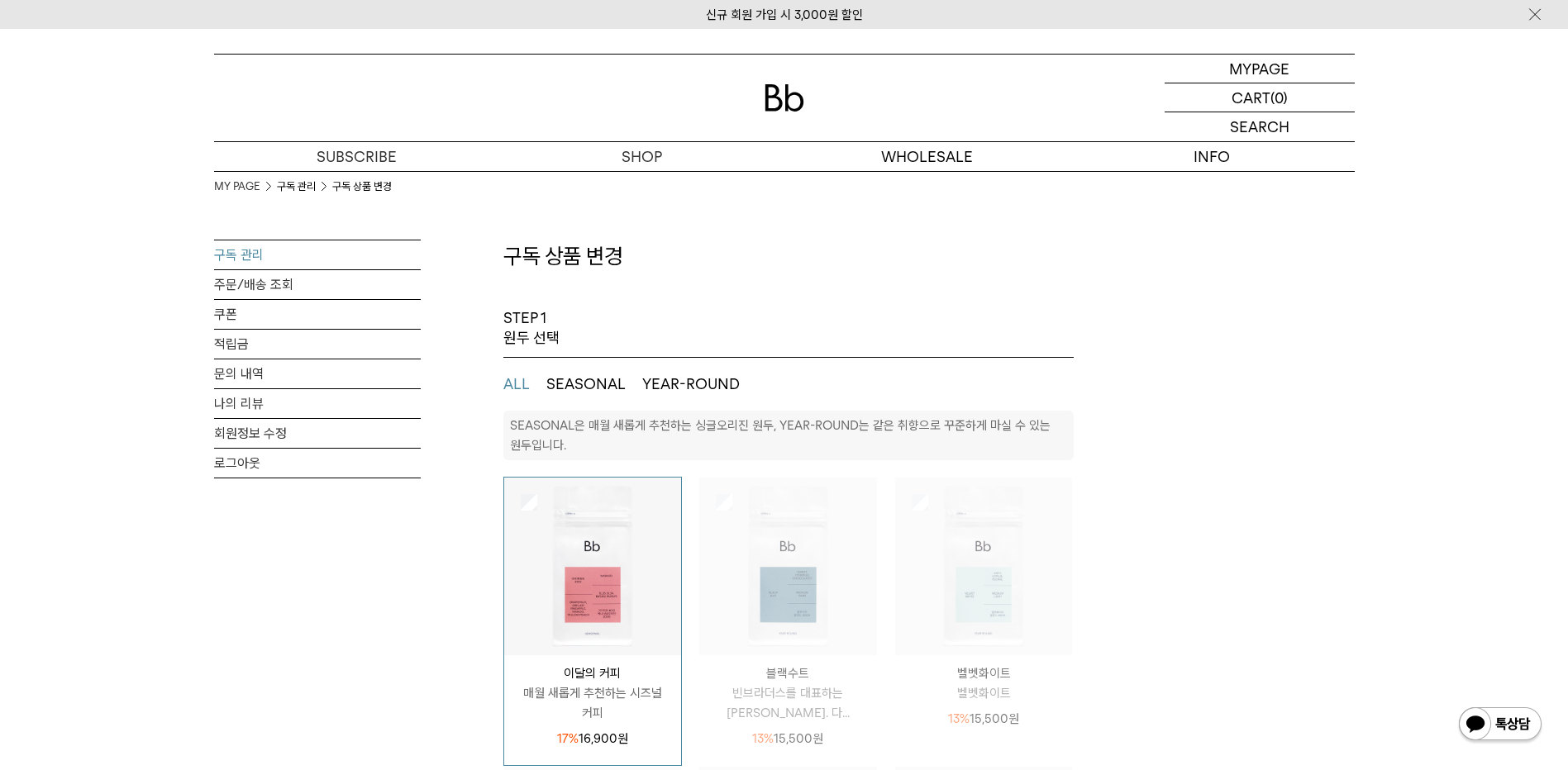
select select "**"
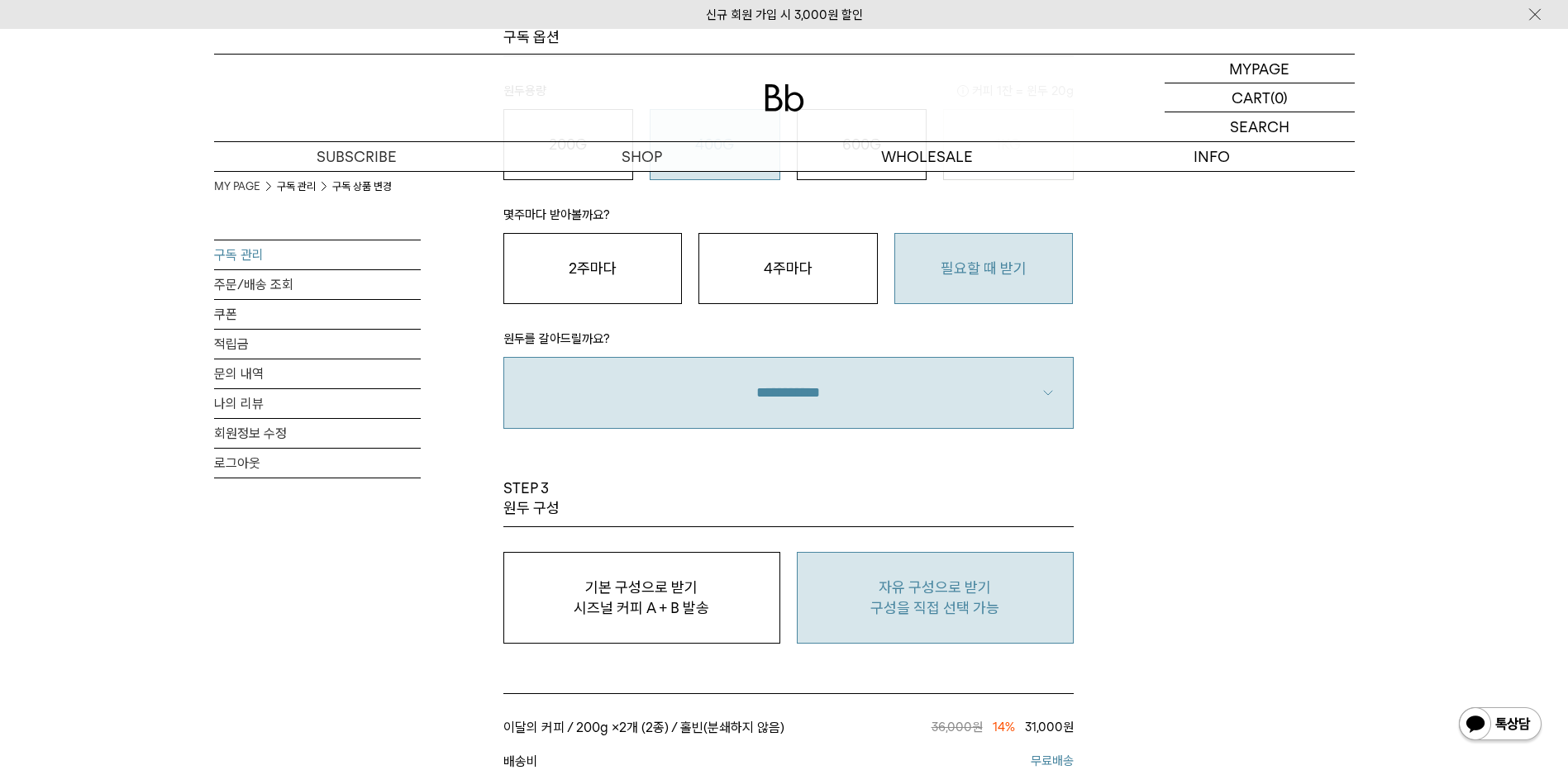
scroll to position [1240, 0]
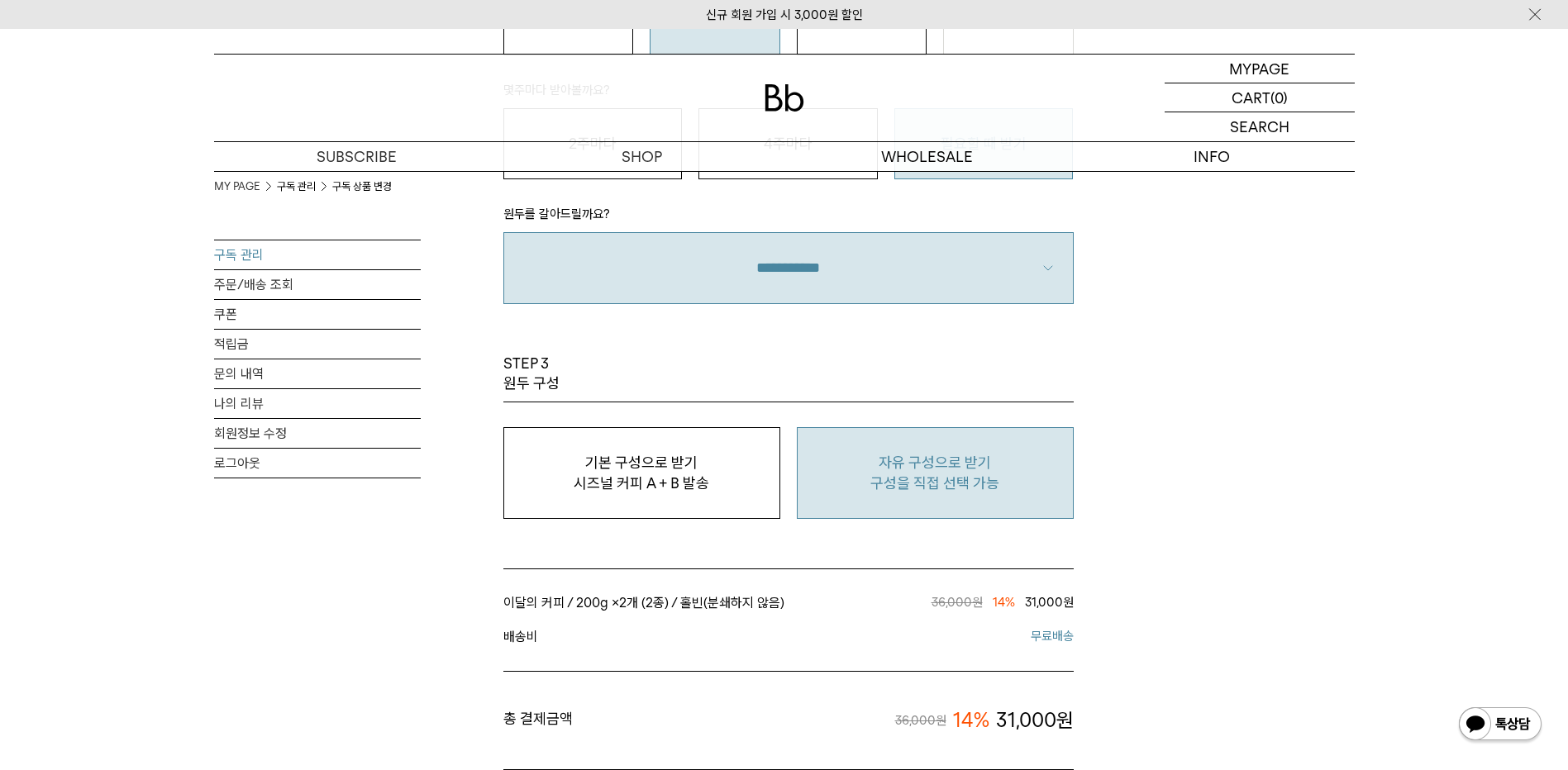
click at [962, 473] on p "구성을 직접 선택 가능" at bounding box center [935, 483] width 259 height 20
type input "*"
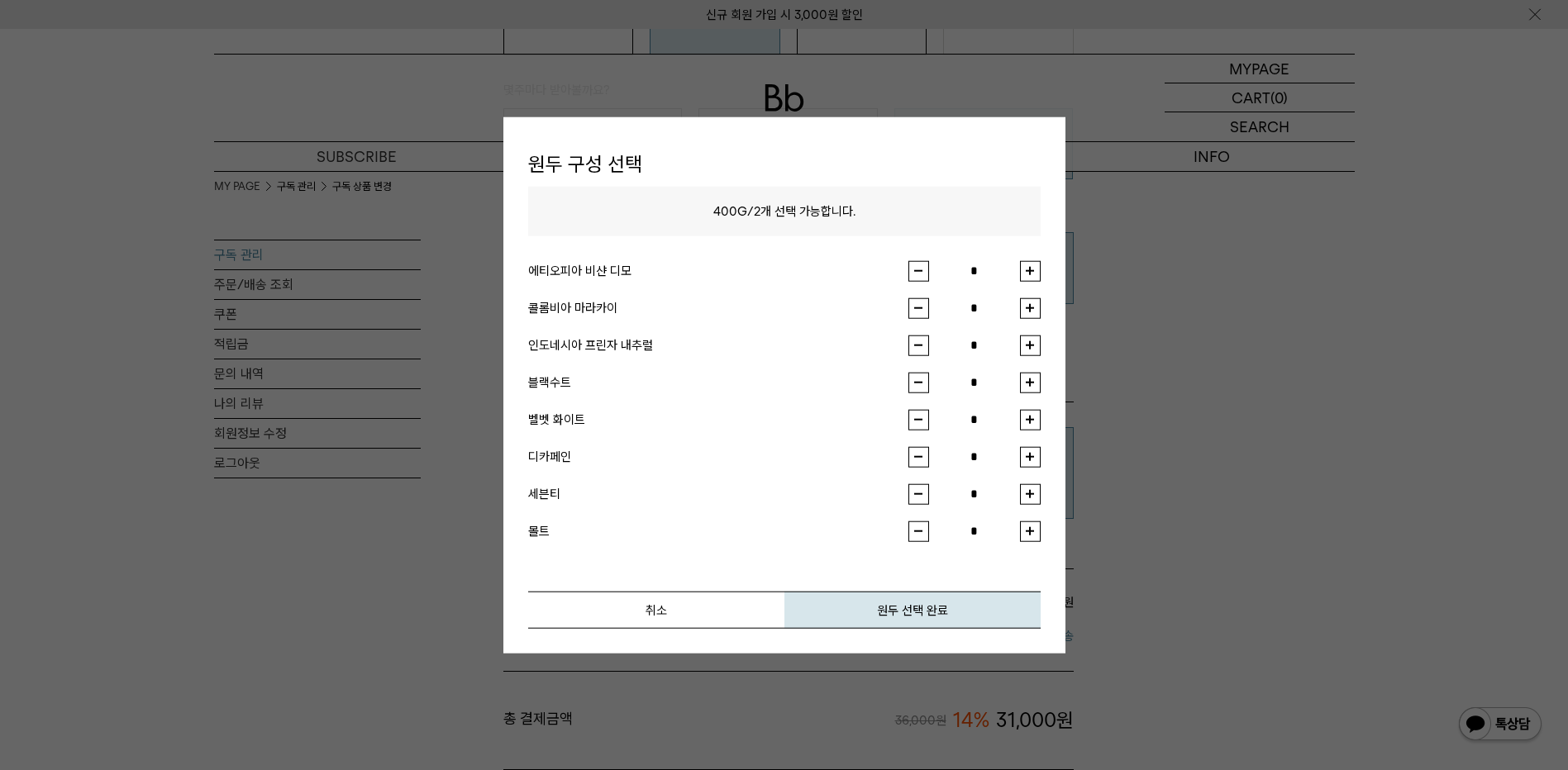
click at [1031, 271] on button "button" at bounding box center [1030, 270] width 21 height 21
type input "*"
click at [1034, 342] on button "button" at bounding box center [1030, 344] width 21 height 21
type input "*"
click at [901, 610] on button "원두 선택 완료" at bounding box center [913, 609] width 256 height 37
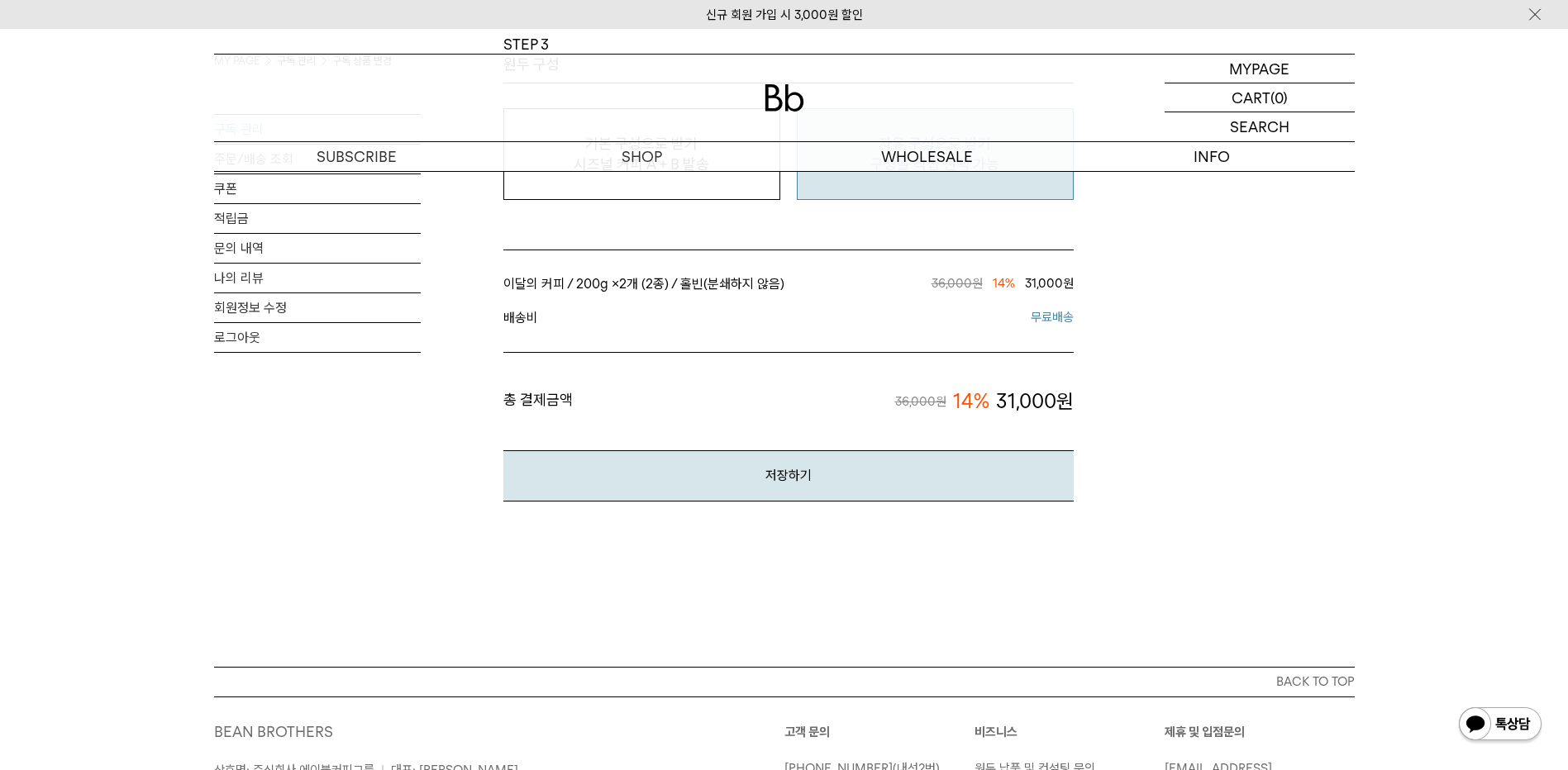
scroll to position [1570, 0]
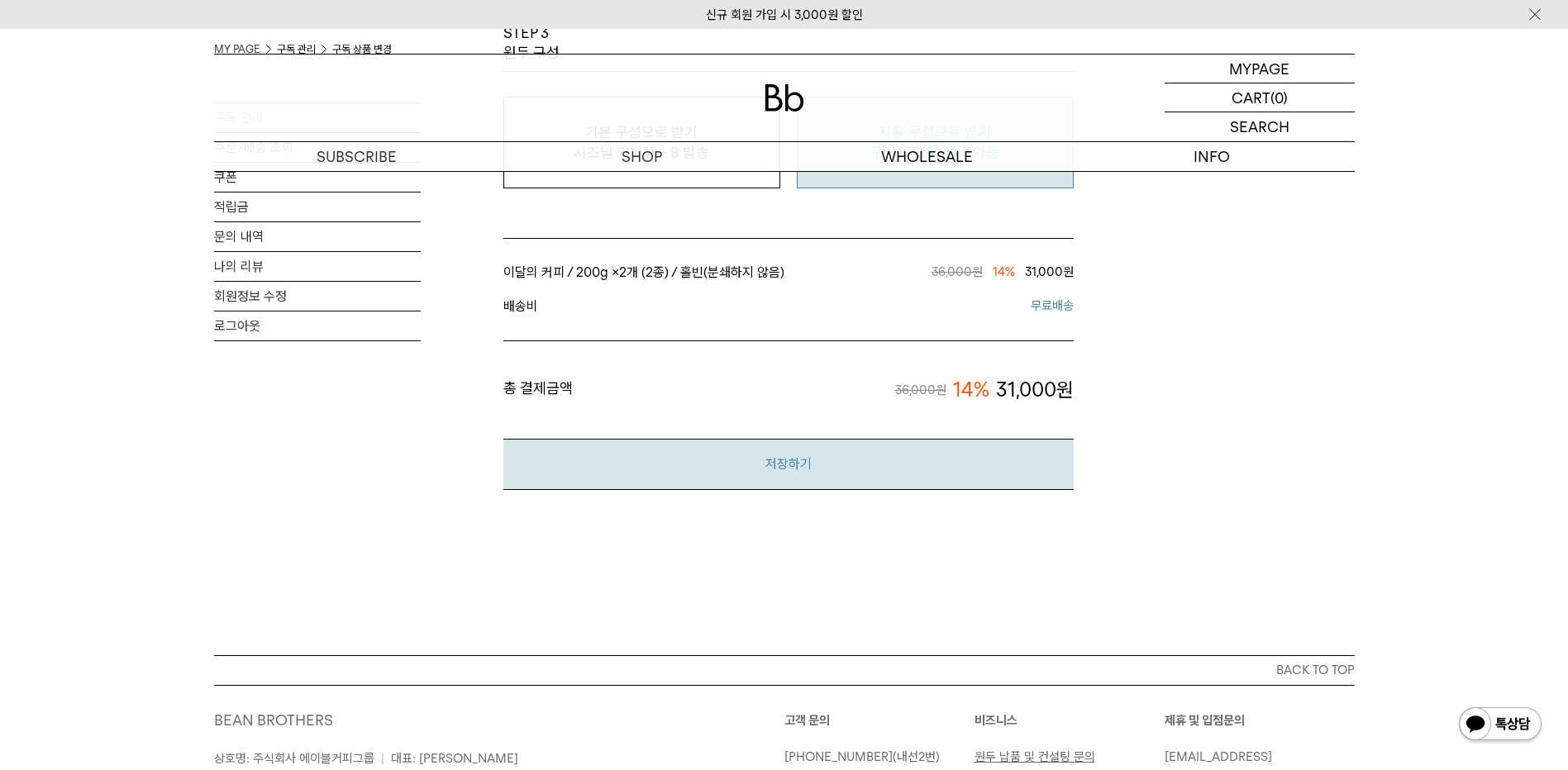
click at [779, 456] on button "저장하기" at bounding box center [789, 464] width 570 height 50
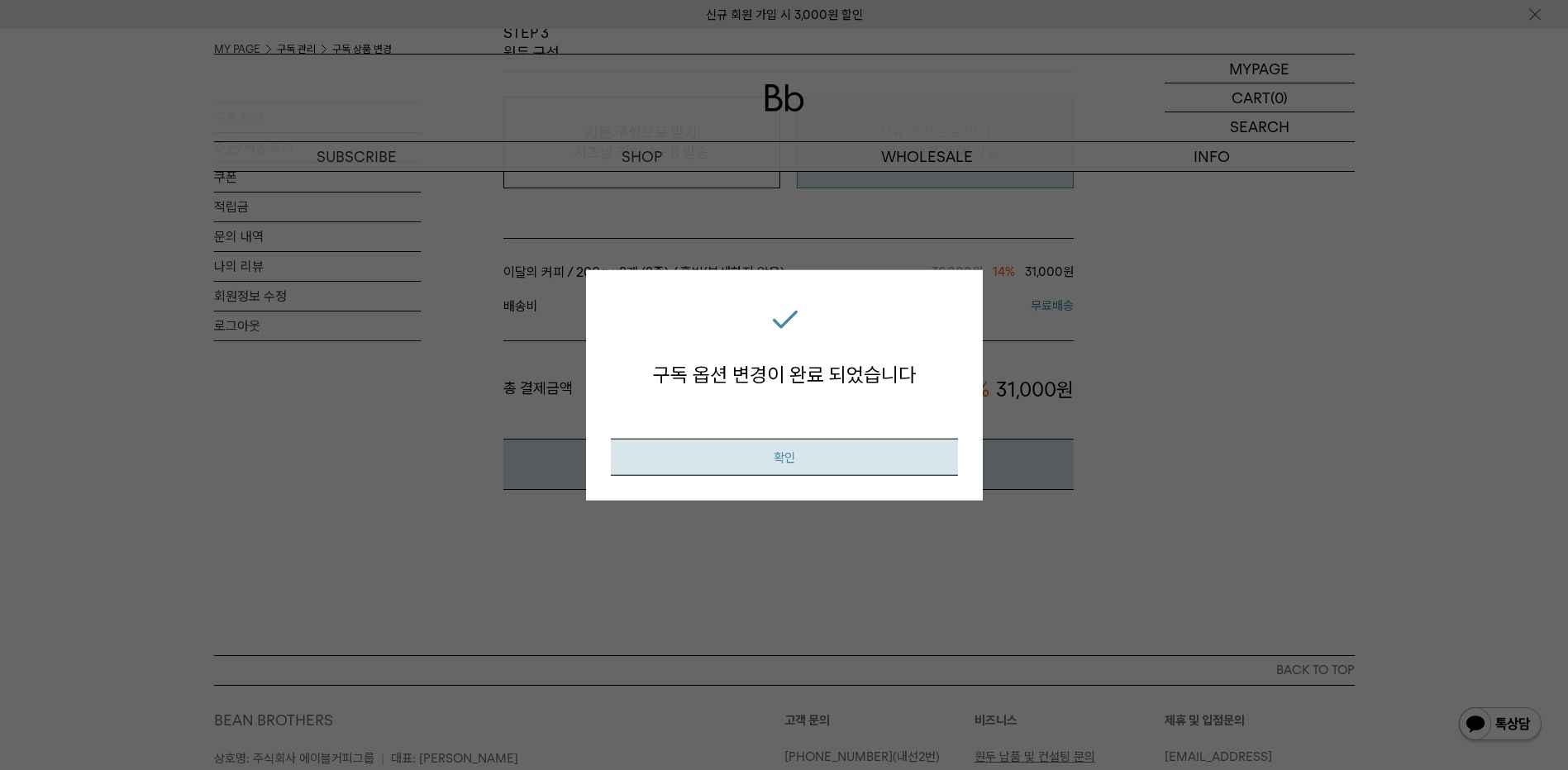
click at [779, 461] on button "확인" at bounding box center [784, 456] width 347 height 37
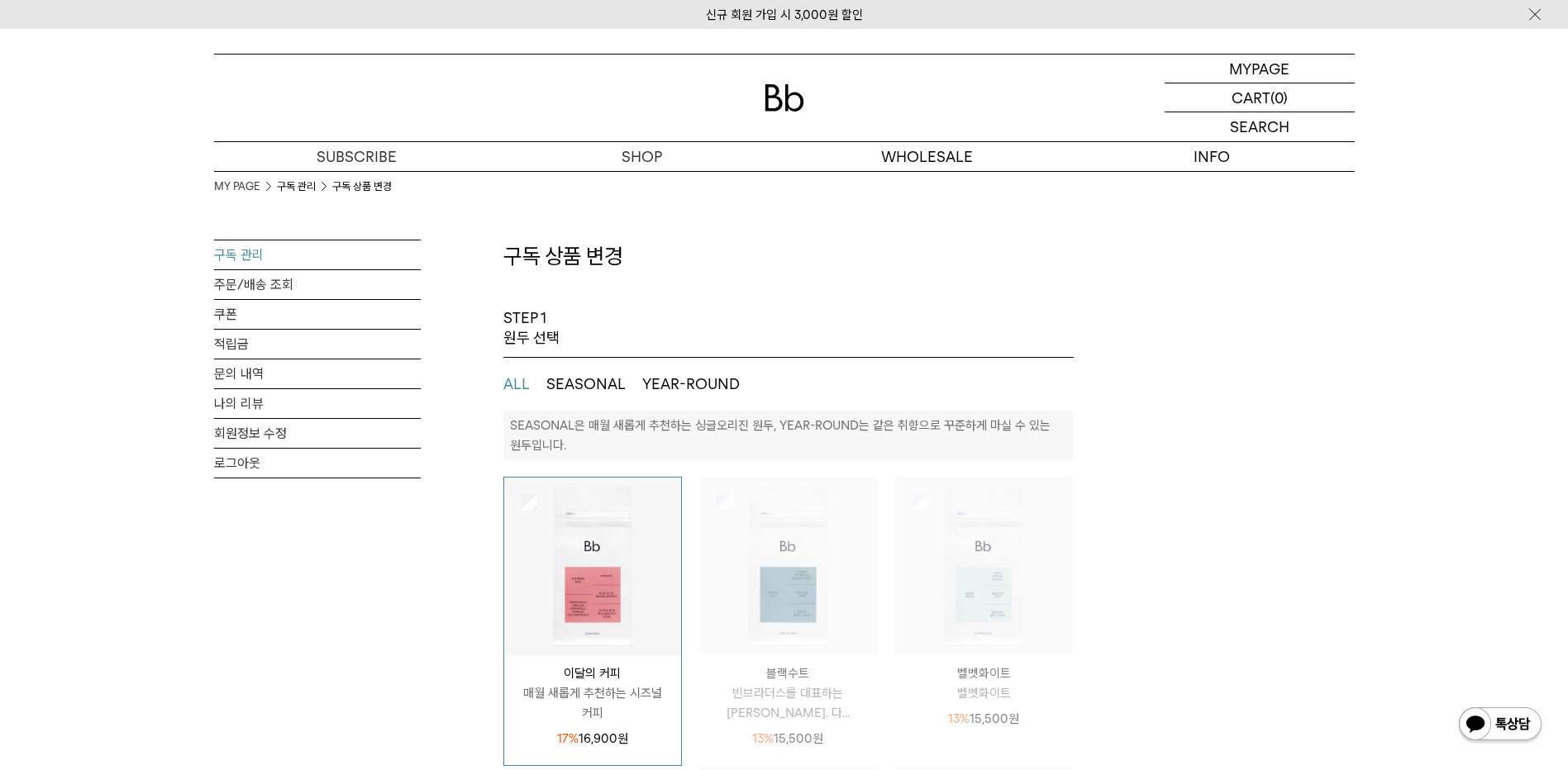
select select "**"
click at [249, 258] on link "구독 관리" at bounding box center [317, 255] width 207 height 29
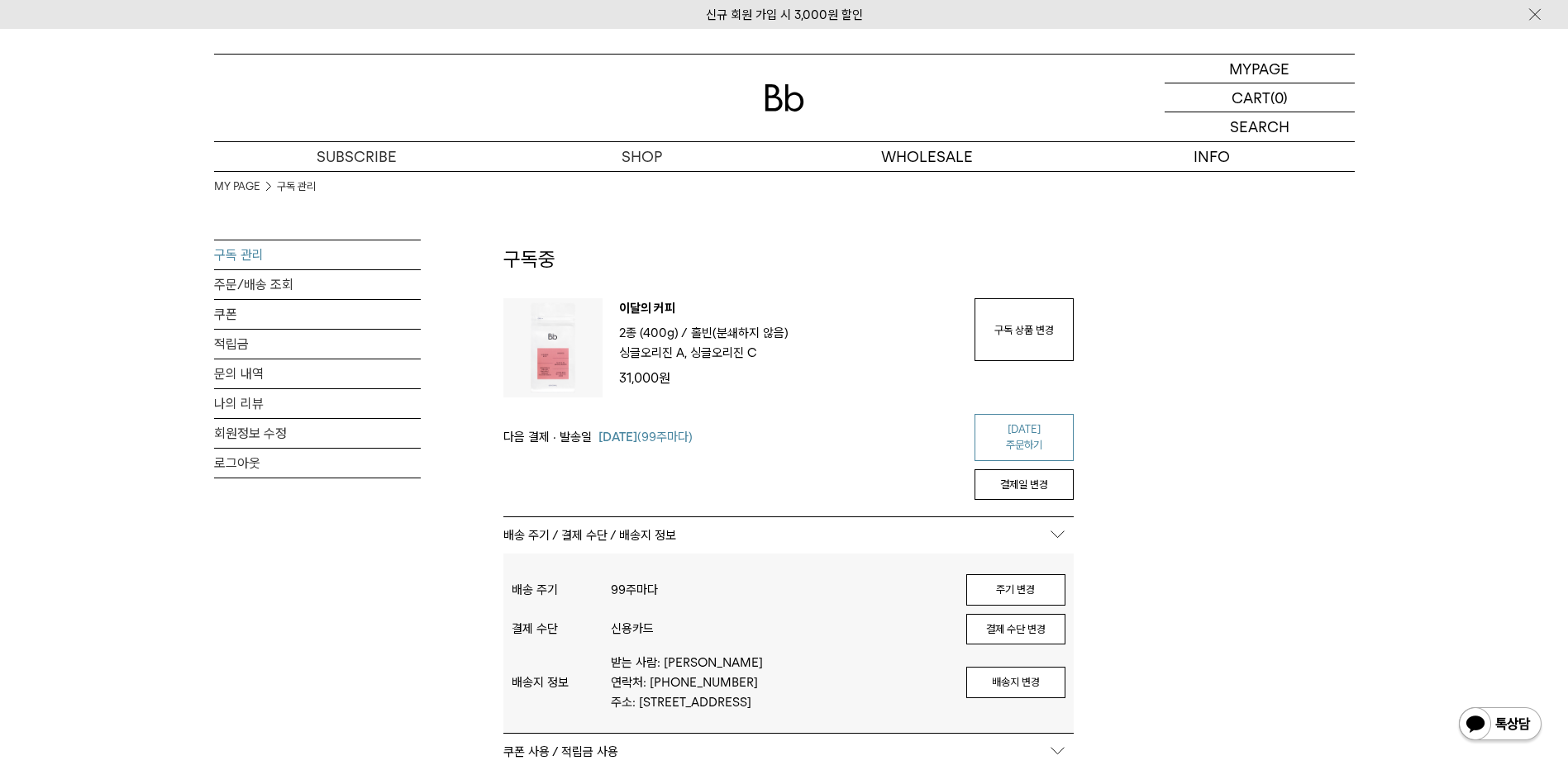
click at [1035, 434] on link "오늘 주문하기" at bounding box center [1024, 437] width 100 height 48
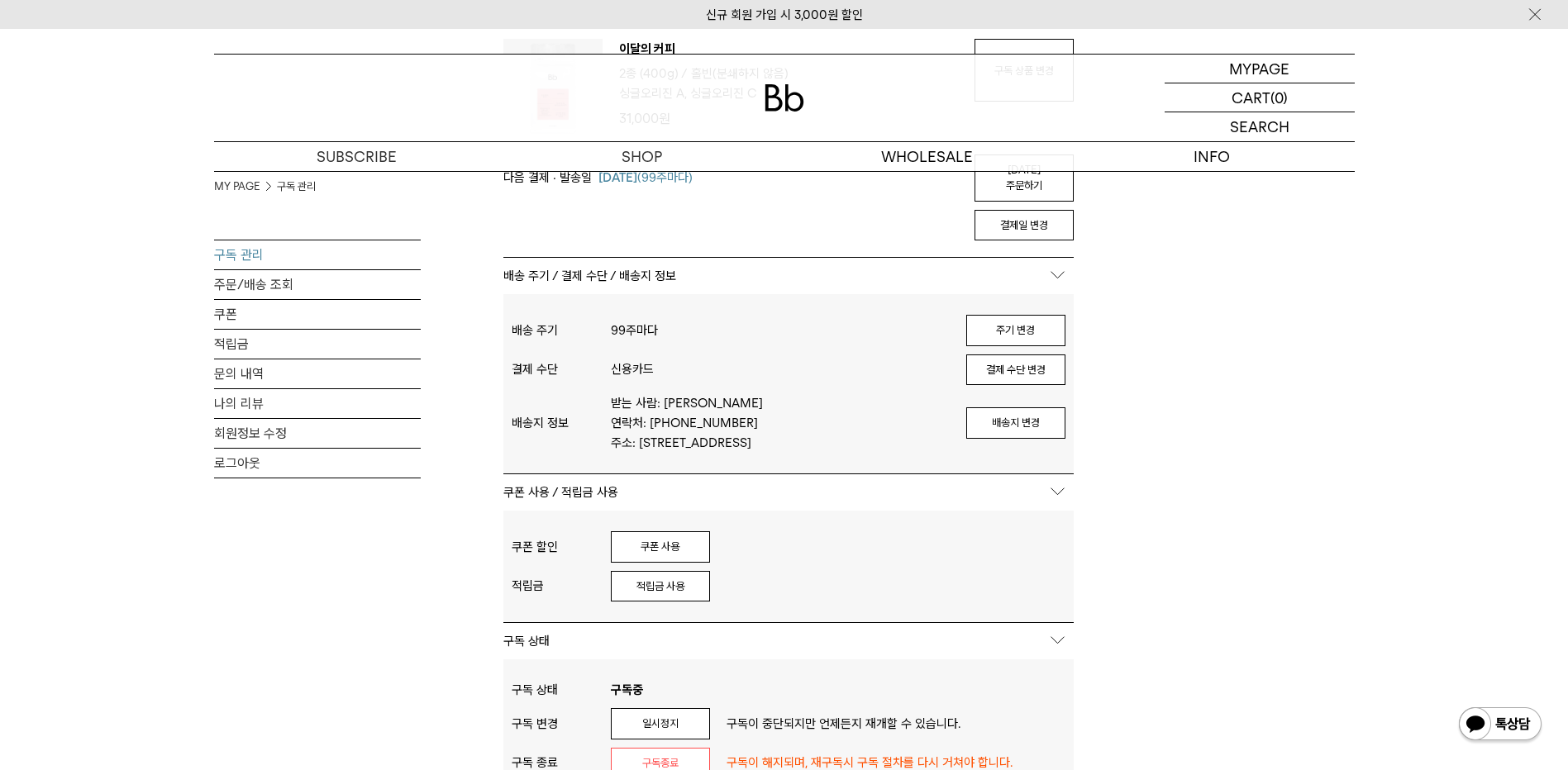
scroll to position [248, 0]
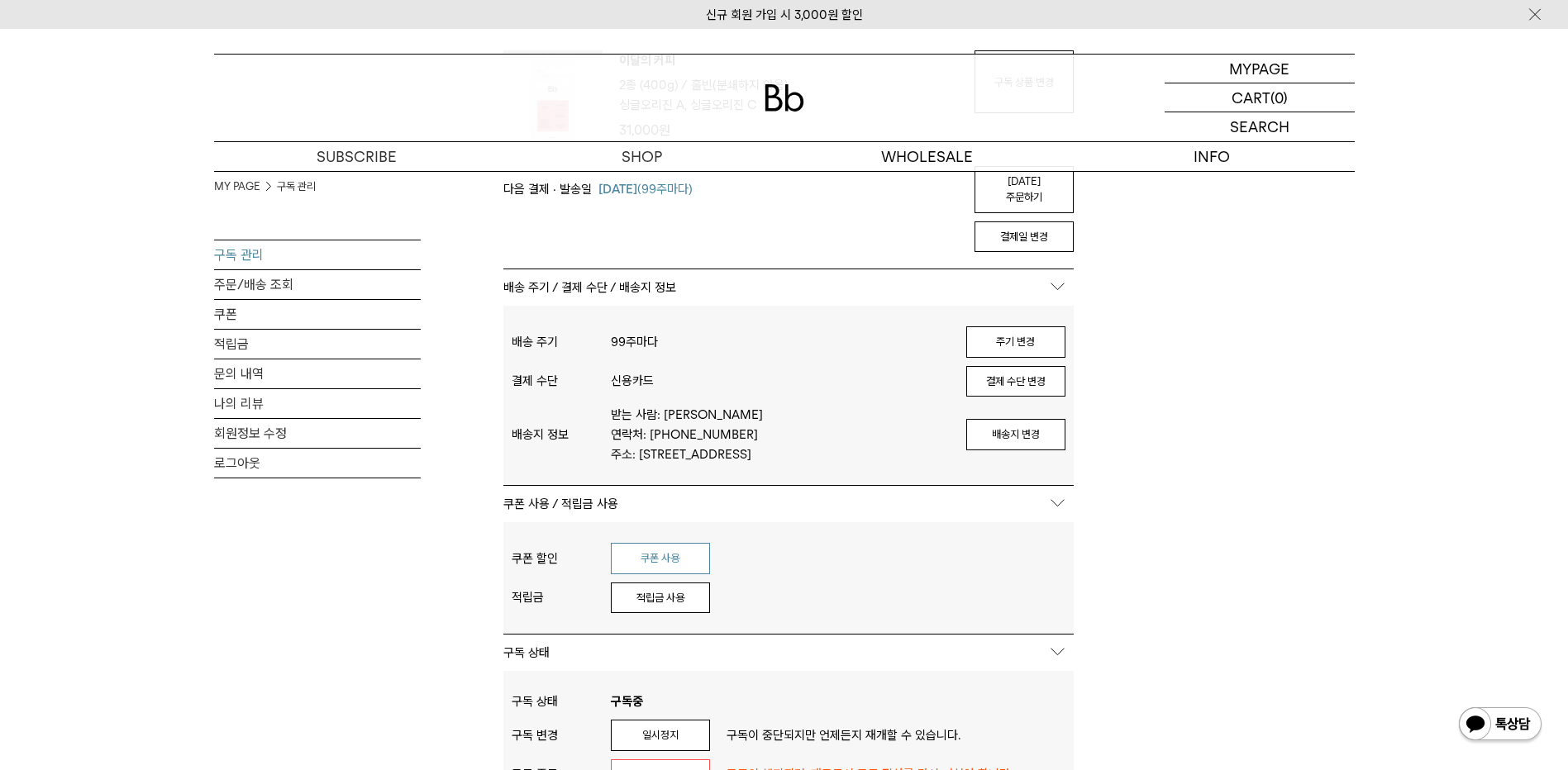
click at [675, 571] on button "쿠폰 사용" at bounding box center [660, 558] width 100 height 31
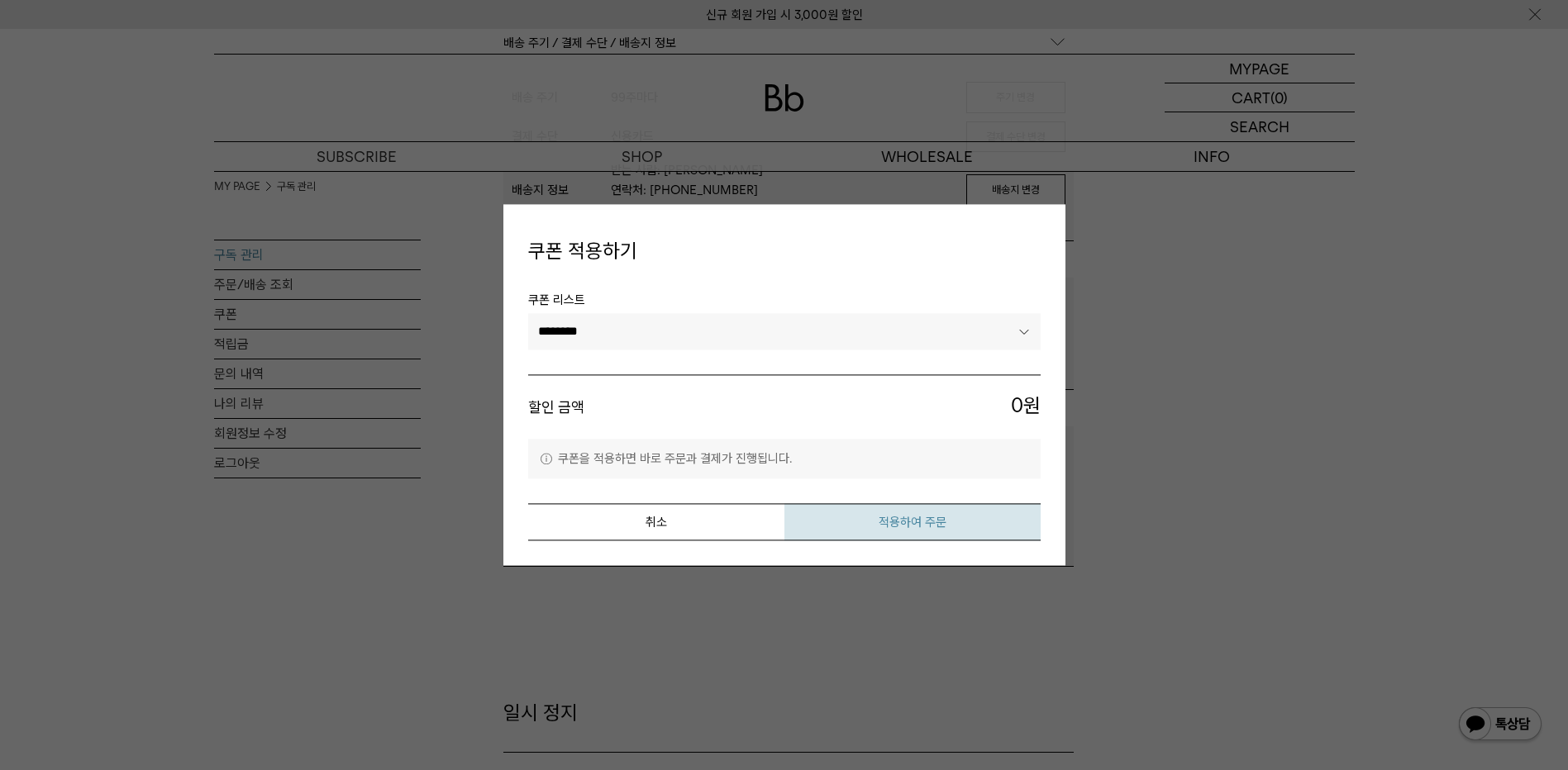
scroll to position [496, 0]
click at [701, 532] on button "취소" at bounding box center [656, 522] width 256 height 37
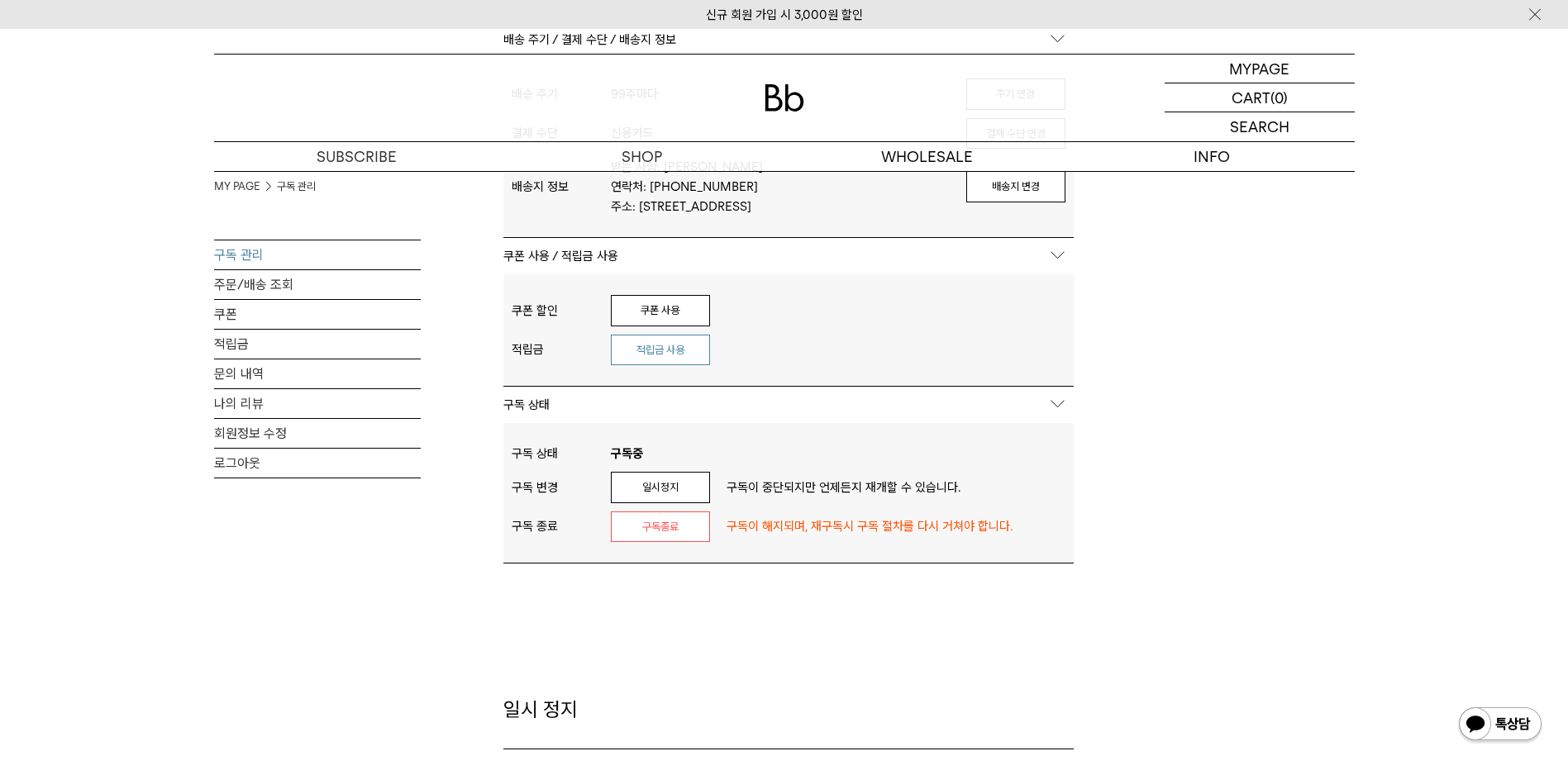
click at [680, 359] on button "적립금 사용" at bounding box center [660, 350] width 100 height 31
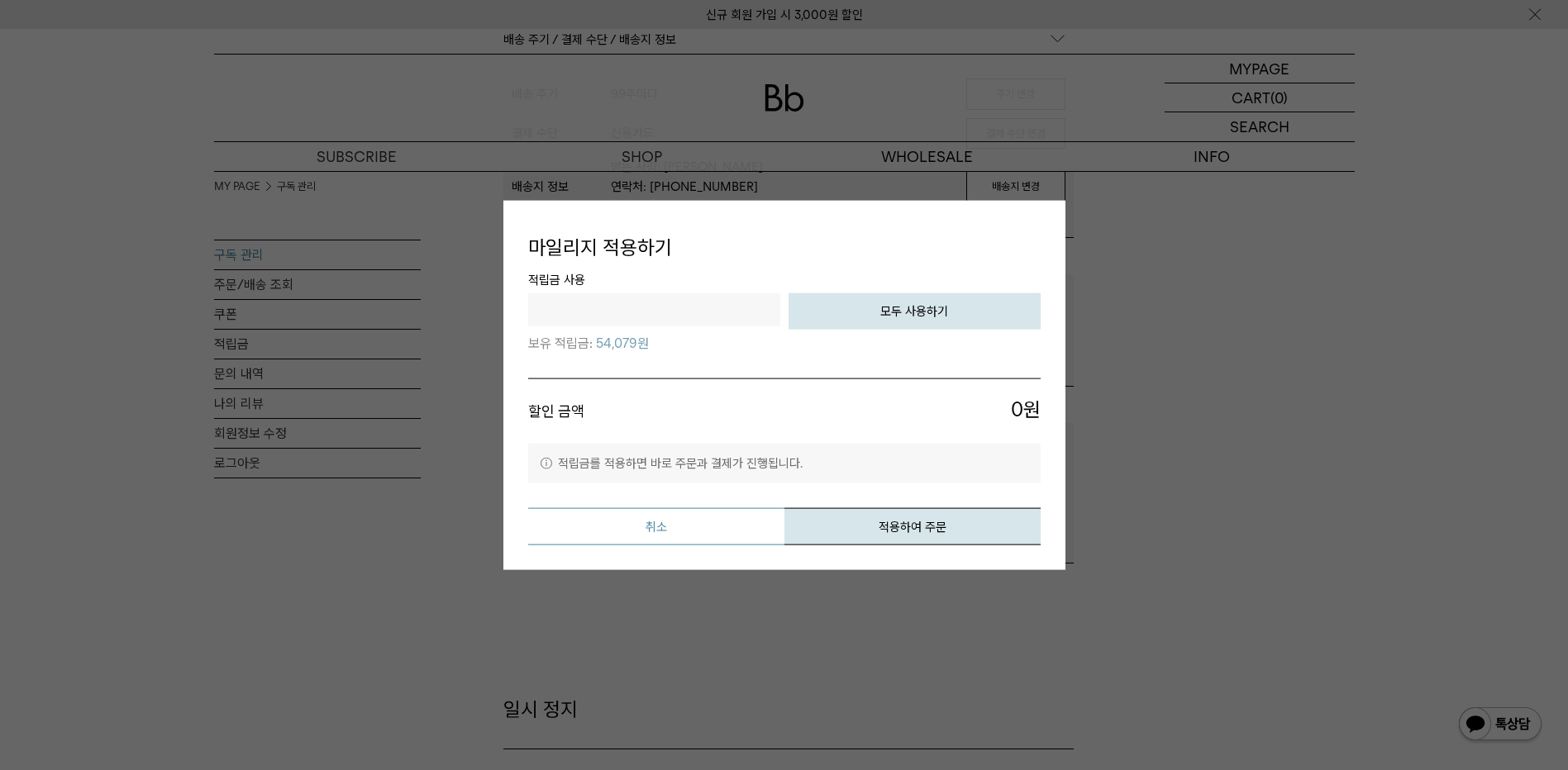
click at [722, 535] on button "취소" at bounding box center [656, 525] width 256 height 37
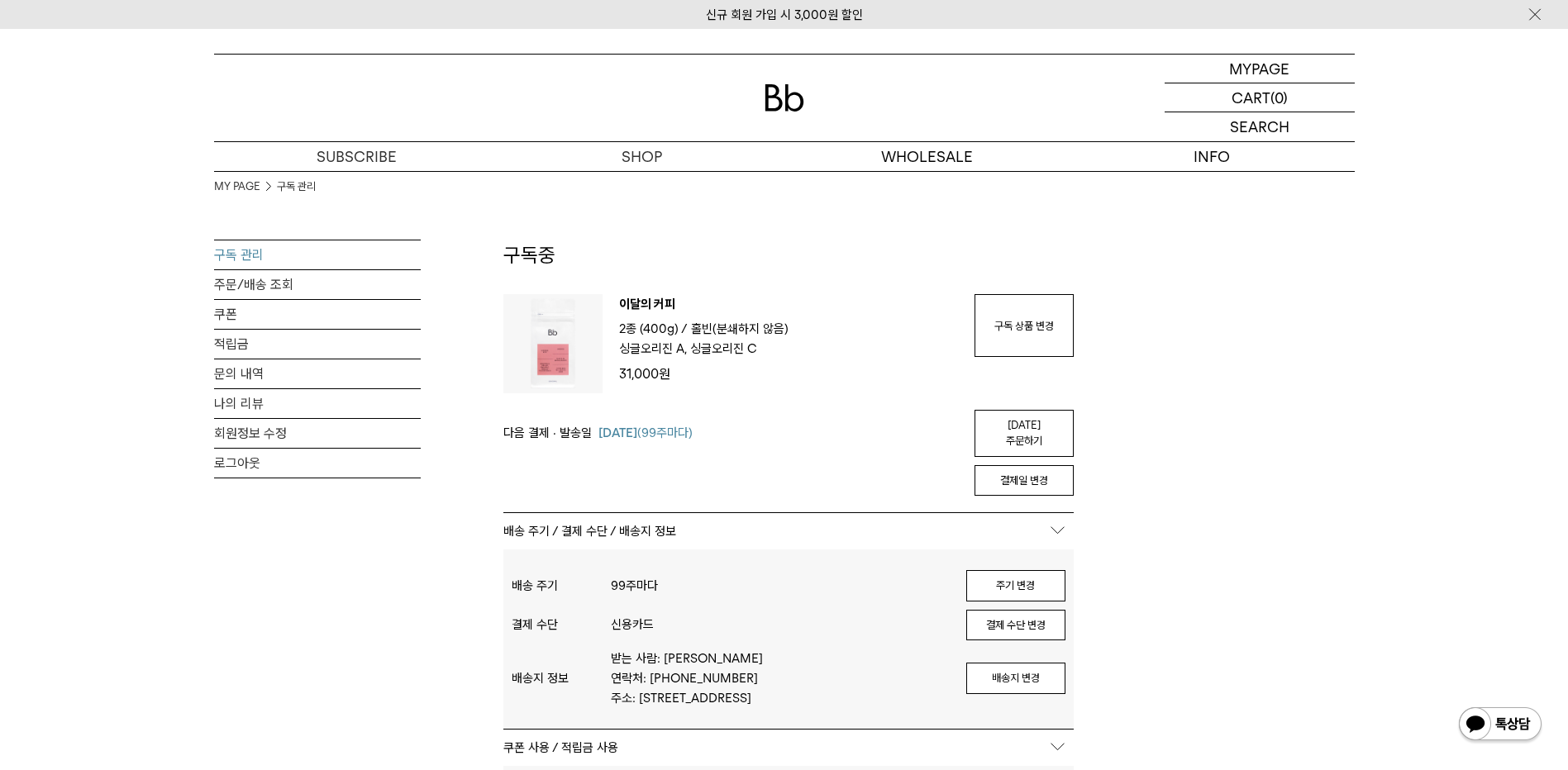
scroll to position [0, 0]
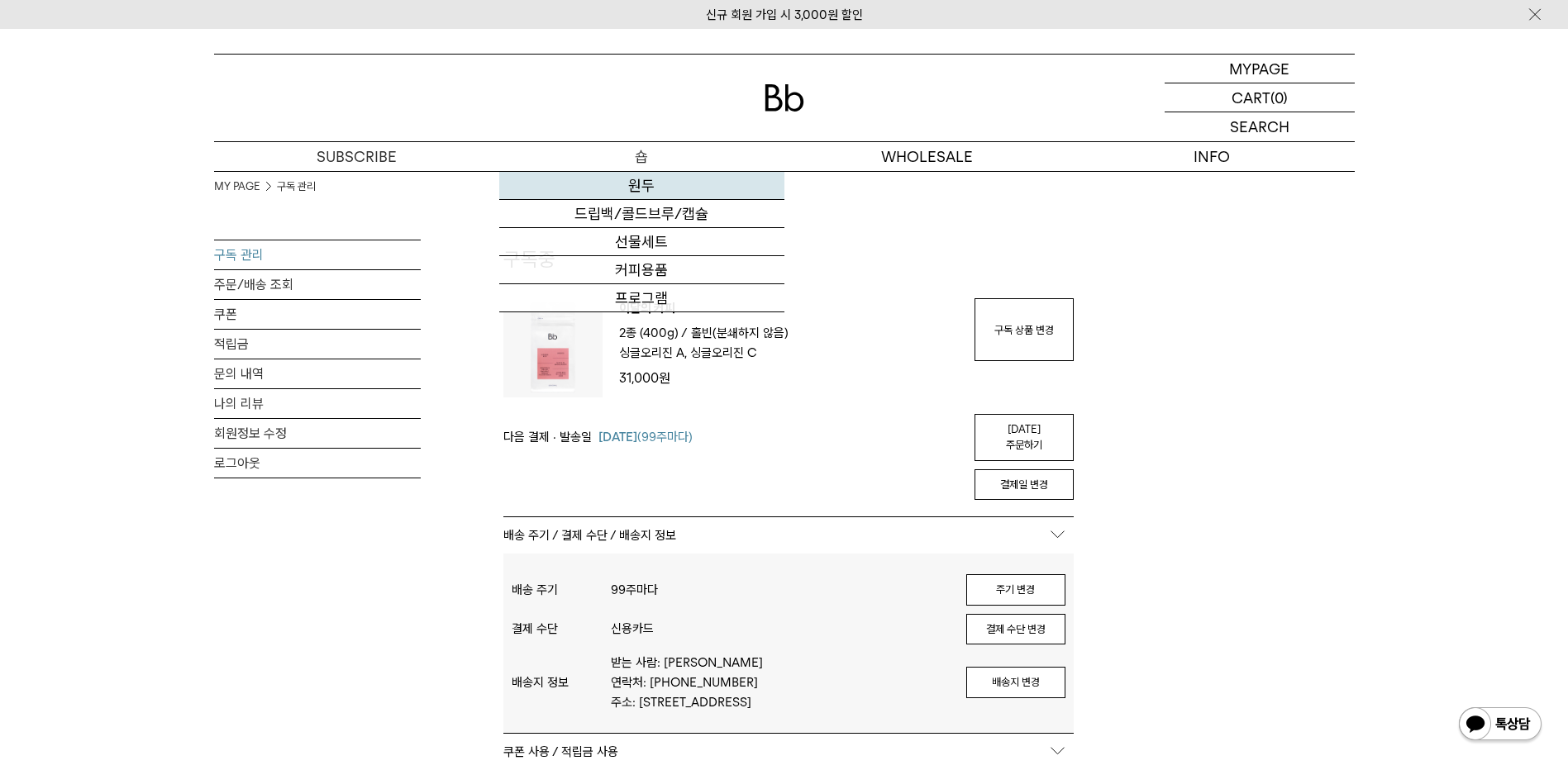
click at [641, 194] on link "원두" at bounding box center [642, 186] width 285 height 28
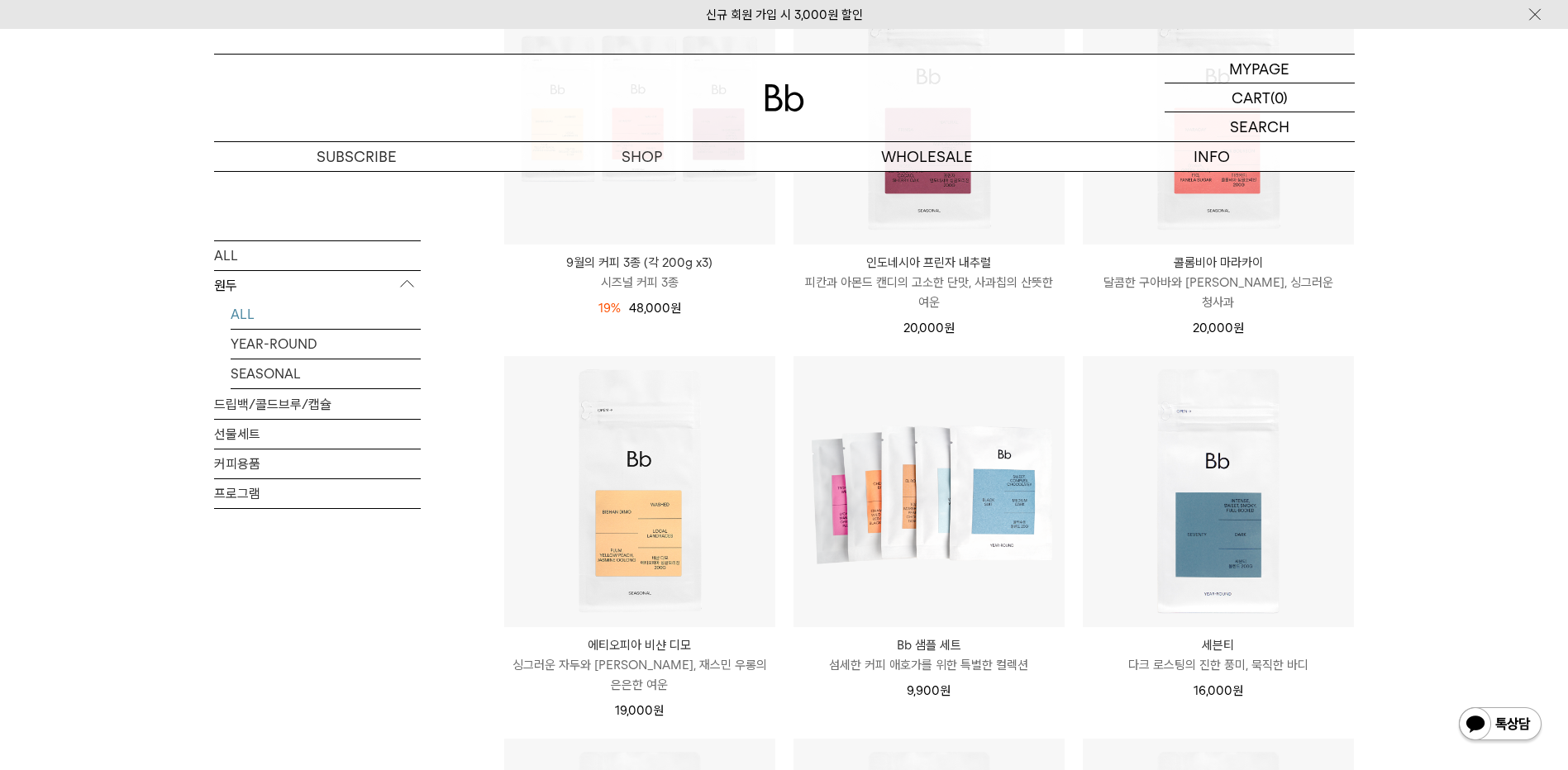
scroll to position [744, 0]
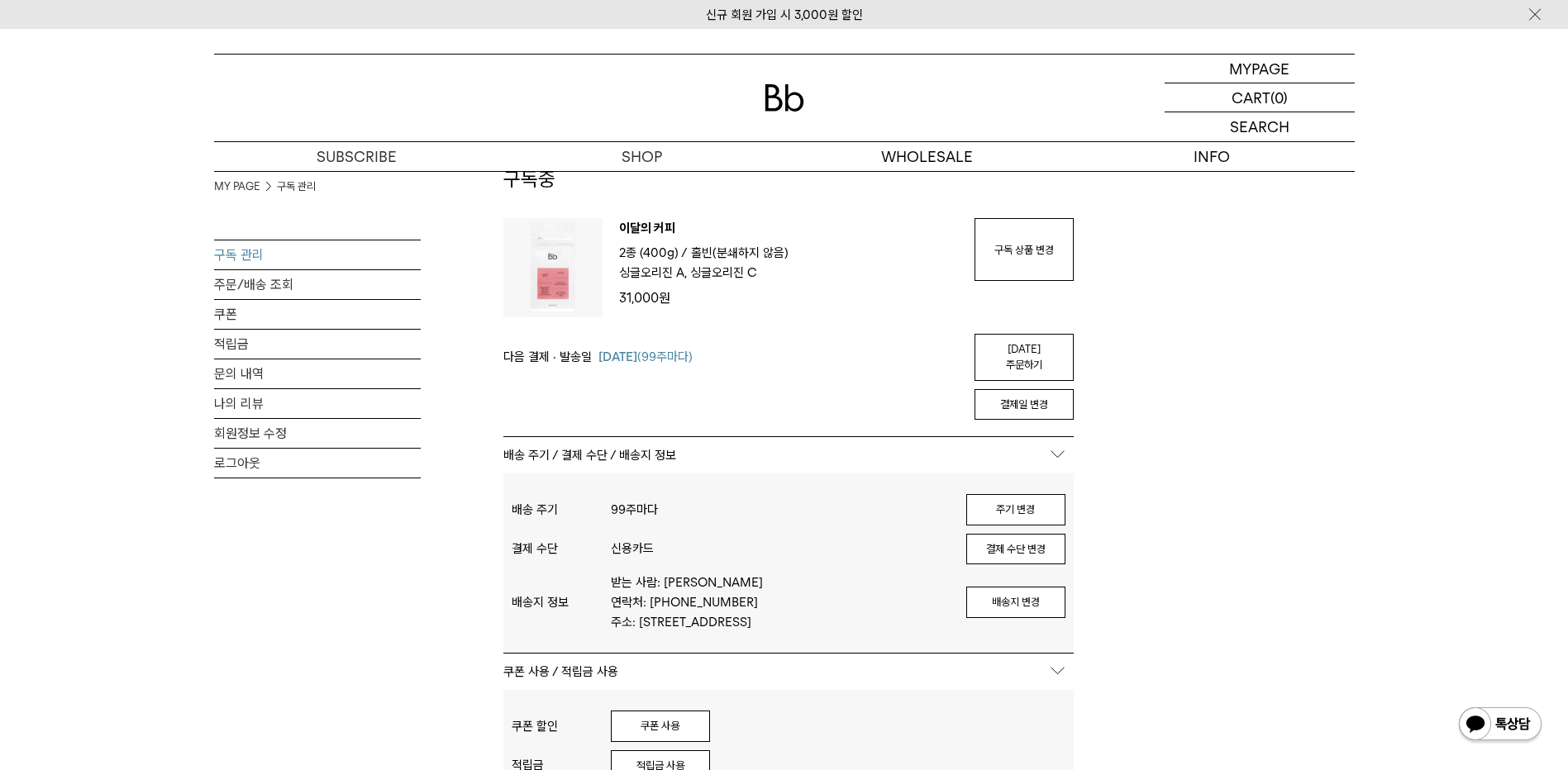
scroll to position [82, 0]
click at [1026, 343] on link "오늘 주문하기" at bounding box center [1024, 355] width 100 height 48
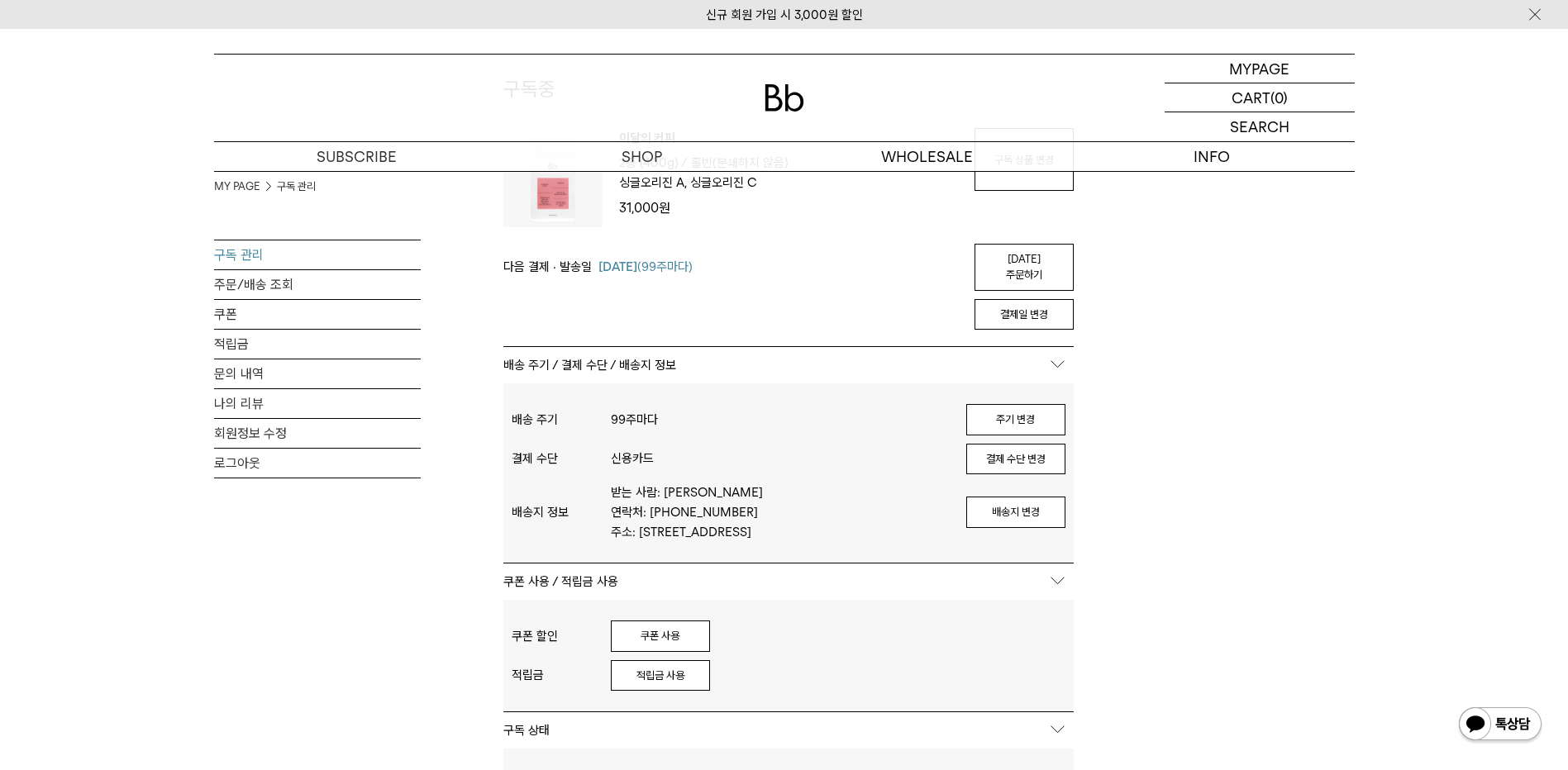
scroll to position [165, 0]
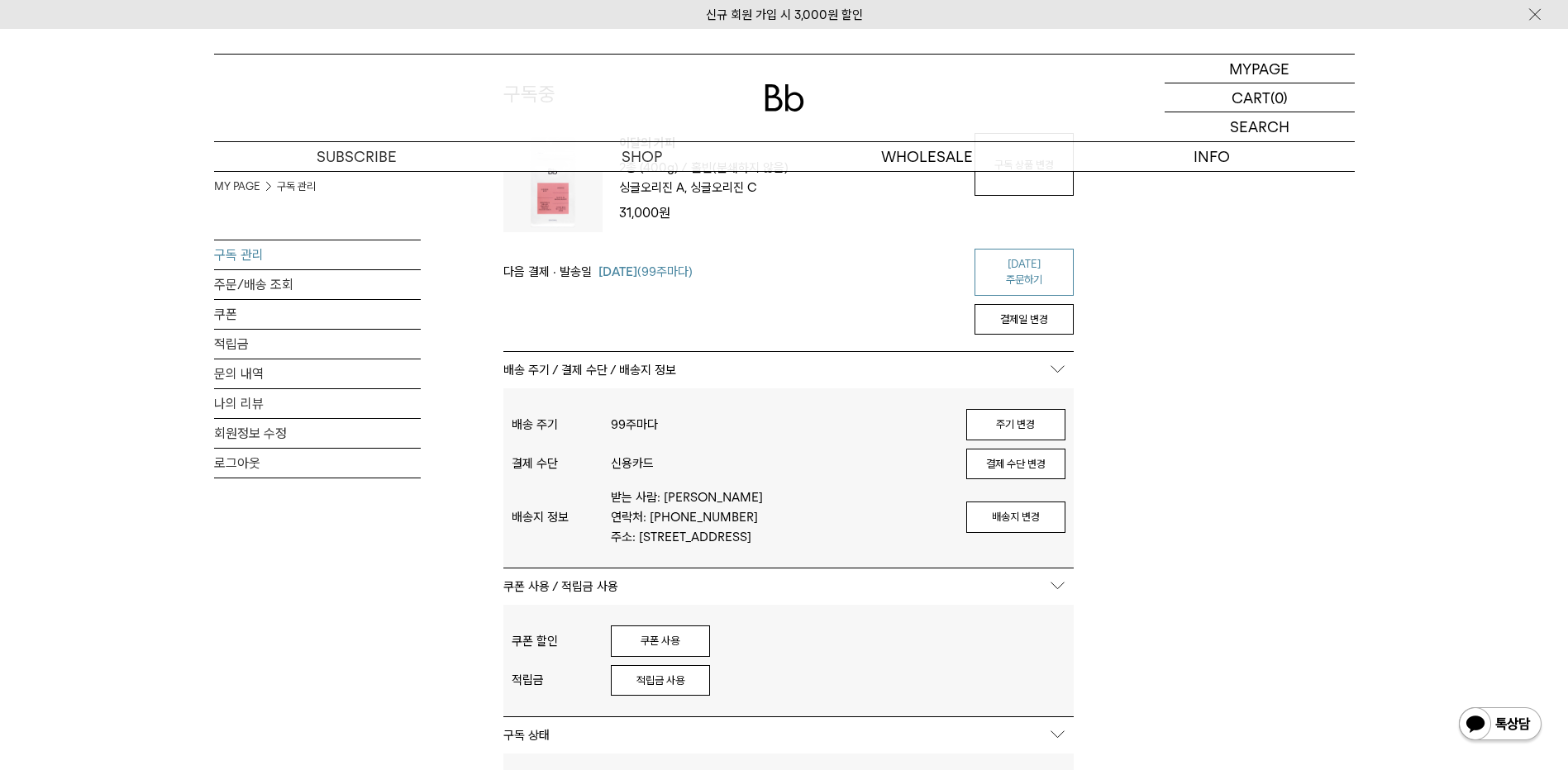
click at [1039, 257] on link "오늘 주문하기" at bounding box center [1024, 273] width 100 height 48
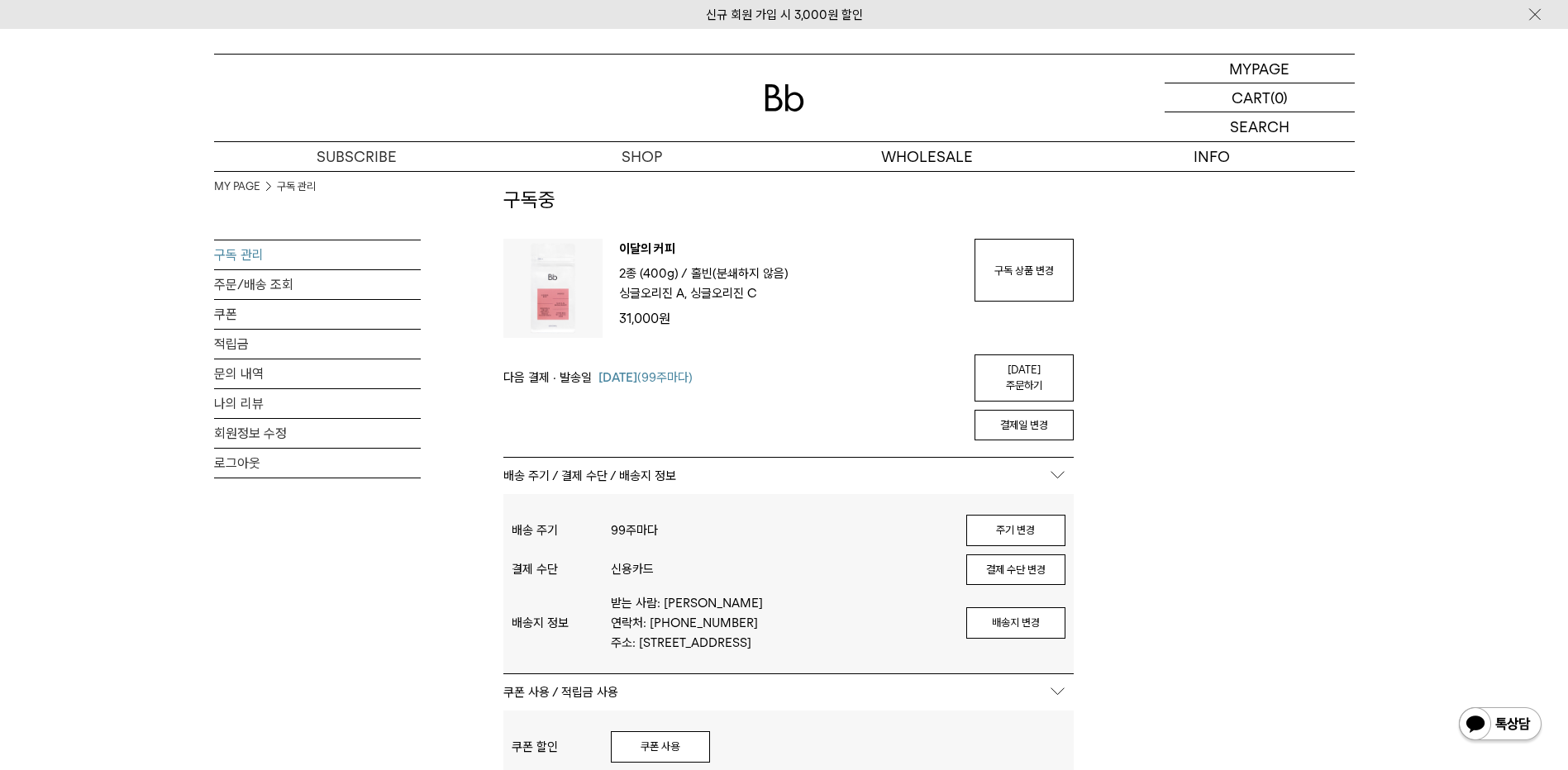
scroll to position [0, 0]
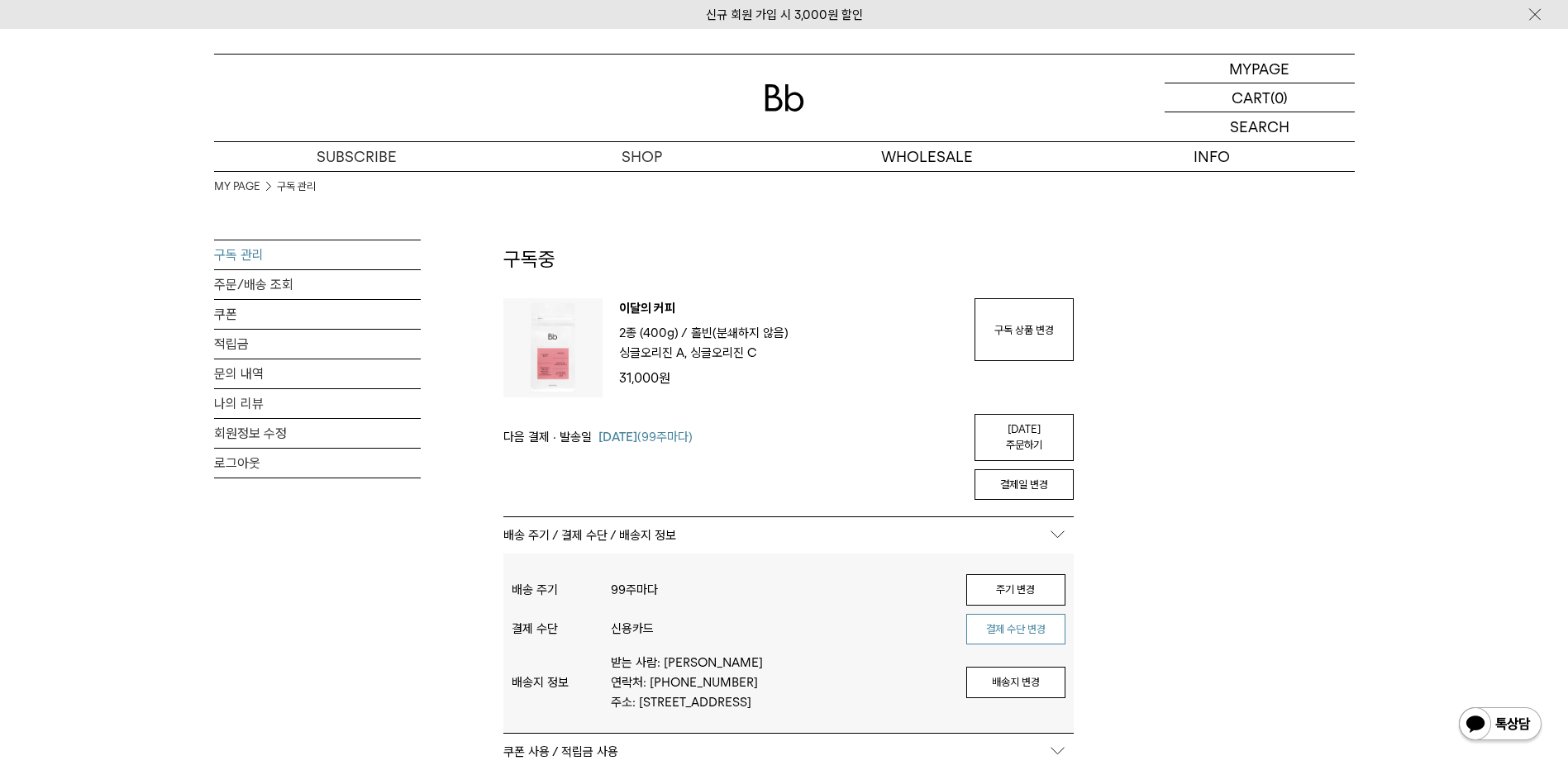
click at [1024, 621] on button "결제 수단 변경" at bounding box center [1016, 629] width 100 height 31
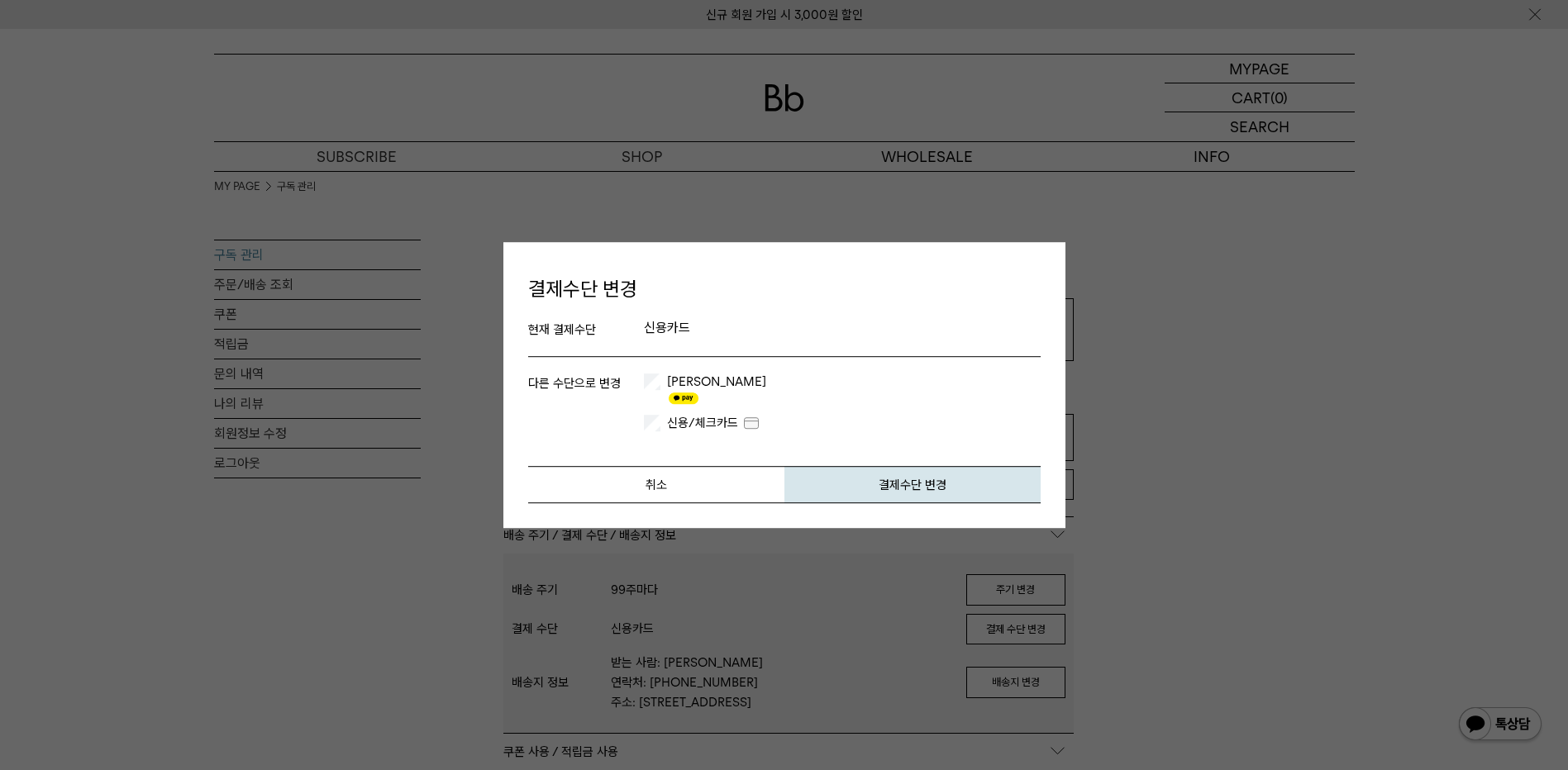
click at [665, 340] on p "신용카드" at bounding box center [842, 330] width 397 height 20
click at [671, 331] on p "신용카드" at bounding box center [842, 330] width 397 height 20
click at [678, 470] on button "취소" at bounding box center [656, 484] width 256 height 37
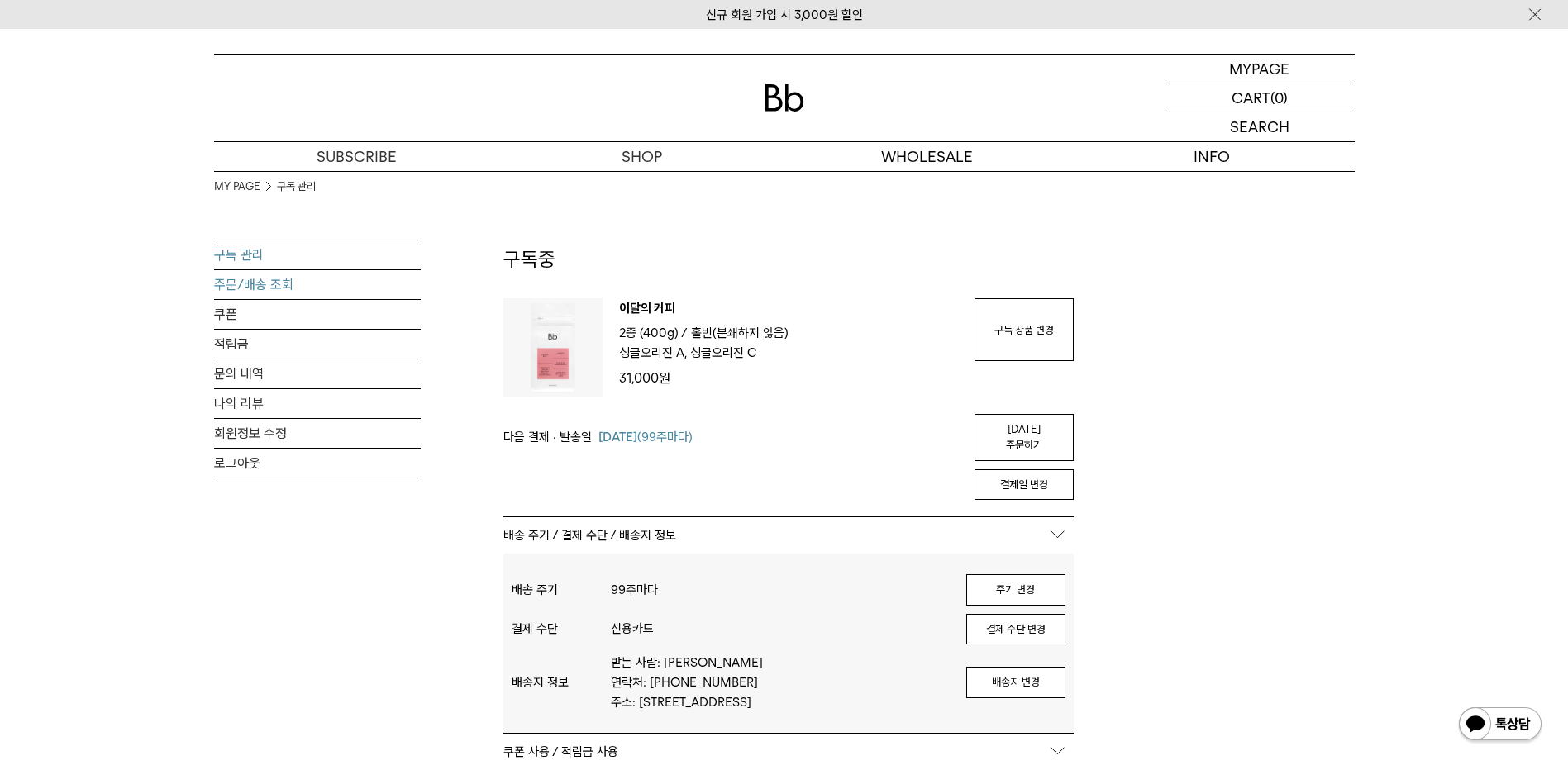
click at [259, 281] on link "주문/배송 조회" at bounding box center [317, 285] width 207 height 29
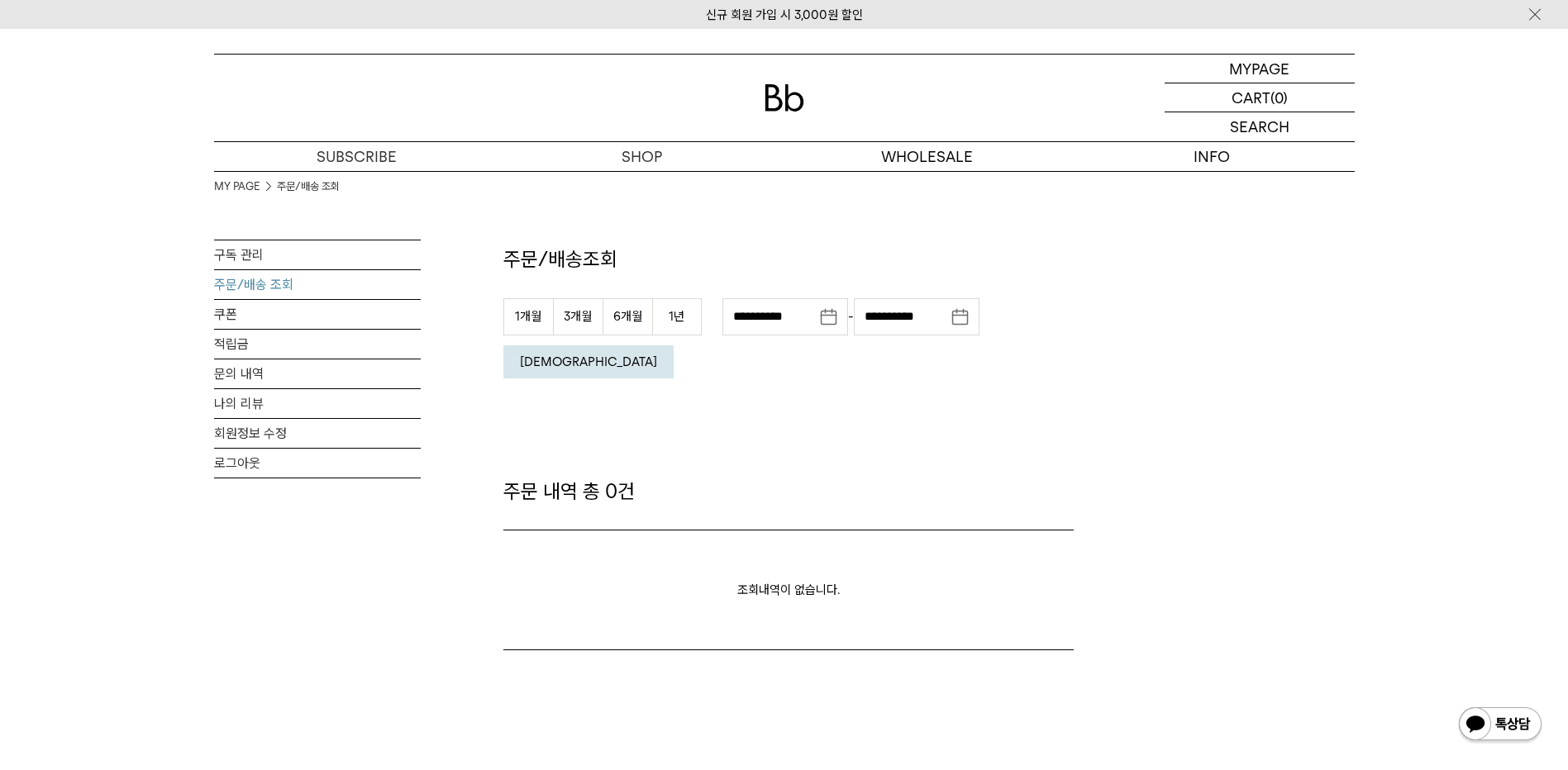
click at [674, 345] on button "[DEMOGRAPHIC_DATA]" at bounding box center [589, 361] width 170 height 33
click at [657, 355] on em "[DEMOGRAPHIC_DATA]" at bounding box center [588, 362] width 137 height 15
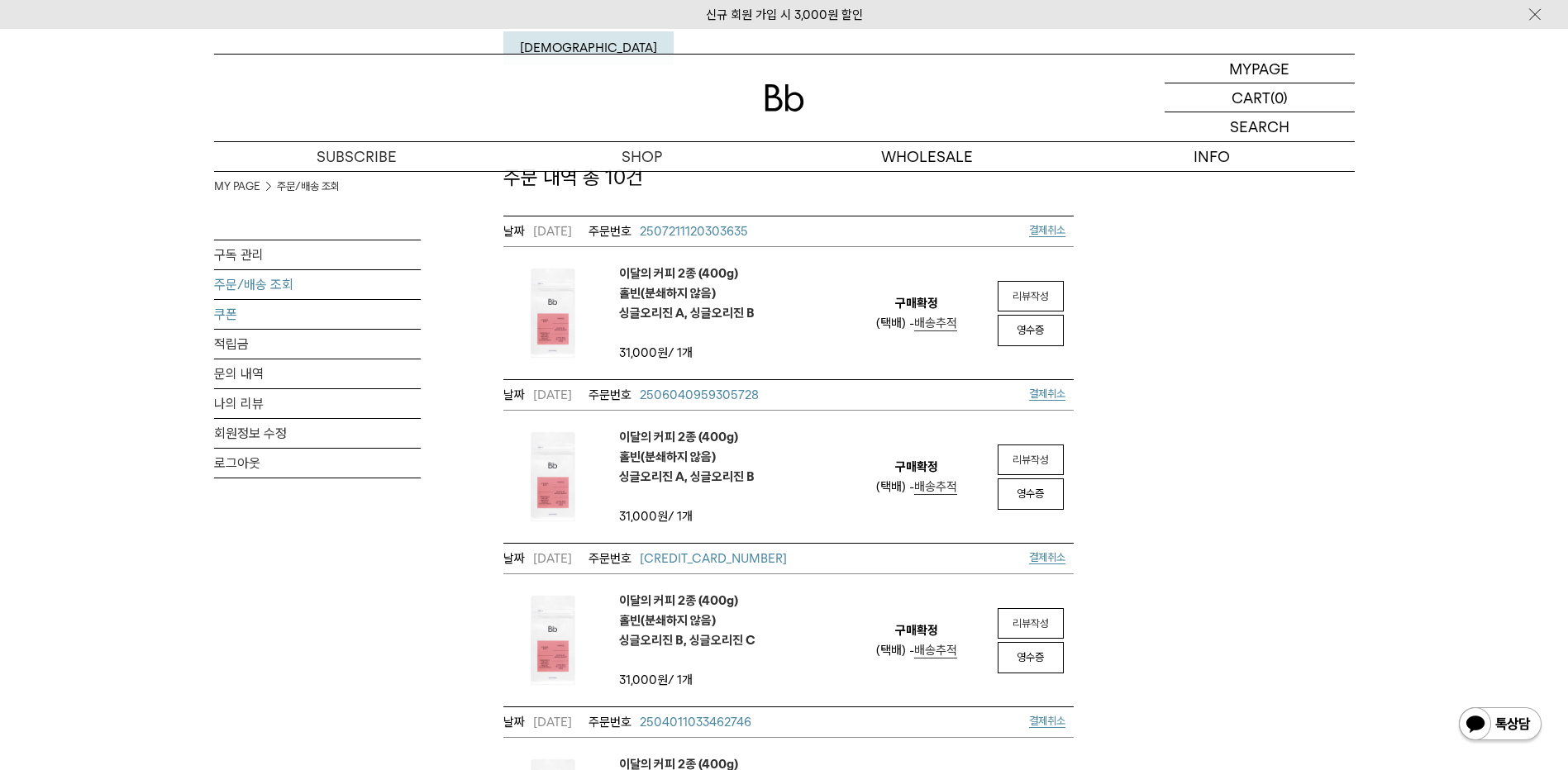
scroll to position [331, 0]
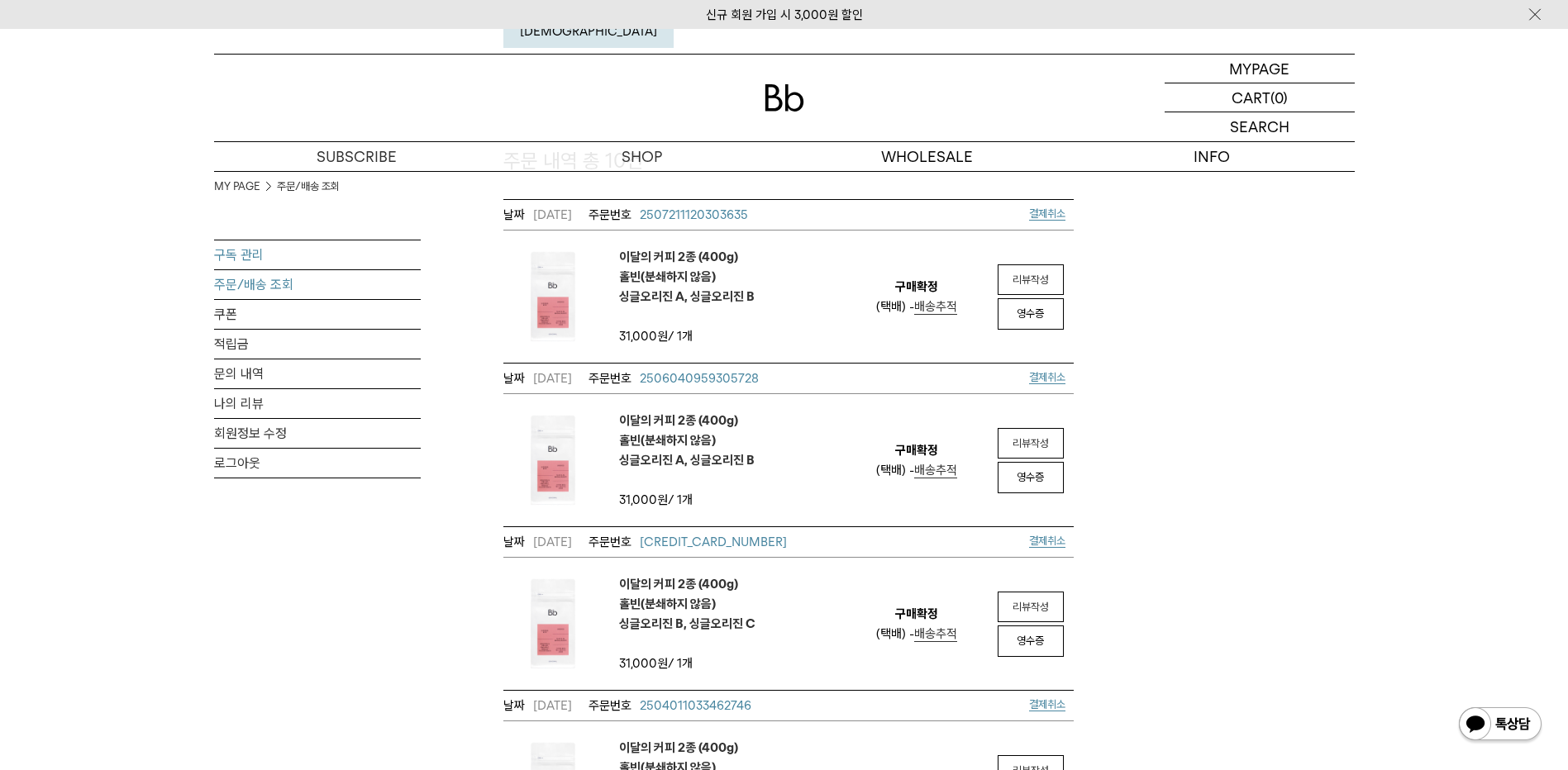
click at [239, 255] on link "구독 관리" at bounding box center [317, 255] width 207 height 29
